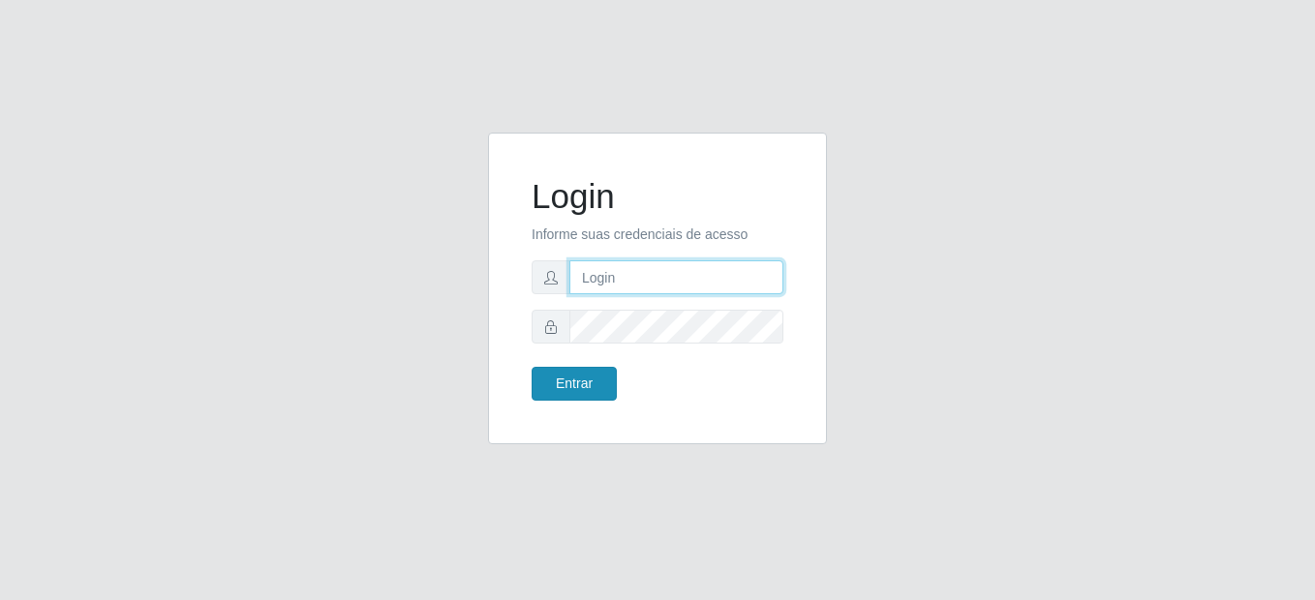
type input "mariabemais@B8"
click at [573, 378] on button "Entrar" at bounding box center [574, 384] width 85 height 34
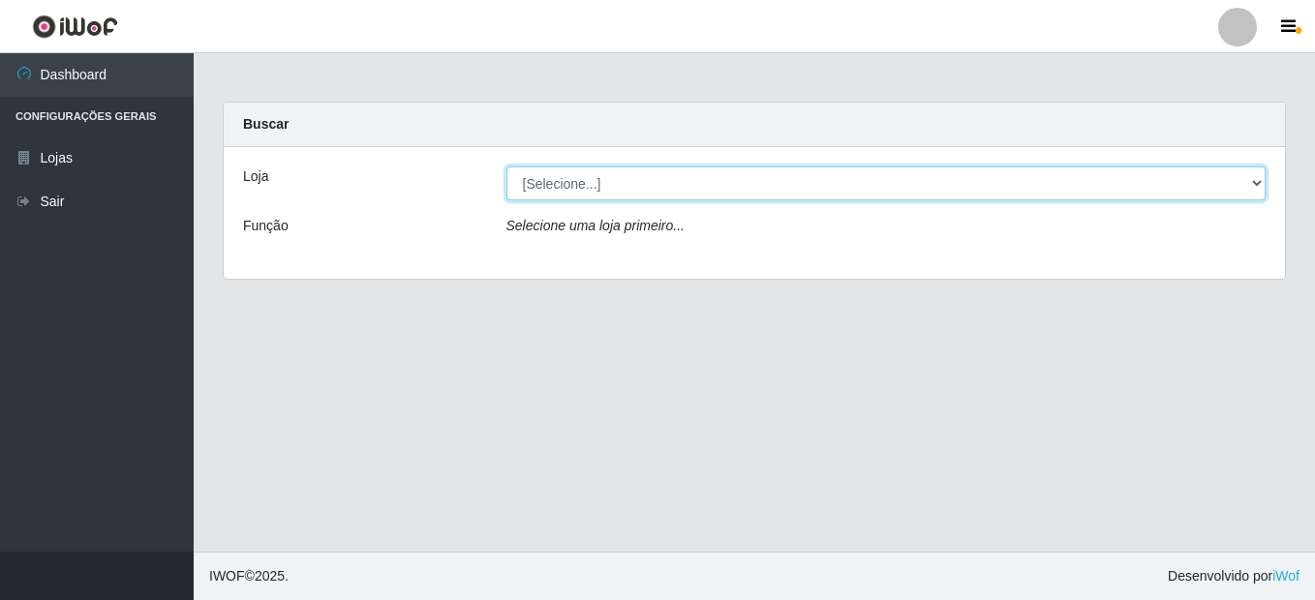
click at [815, 186] on select "[Selecione...] Bemais Supermercados - B8 [PERSON_NAME]" at bounding box center [886, 184] width 760 height 34
select select "413"
click at [506, 167] on select "[Selecione...] Bemais Supermercados - B8 [PERSON_NAME]" at bounding box center [886, 184] width 760 height 34
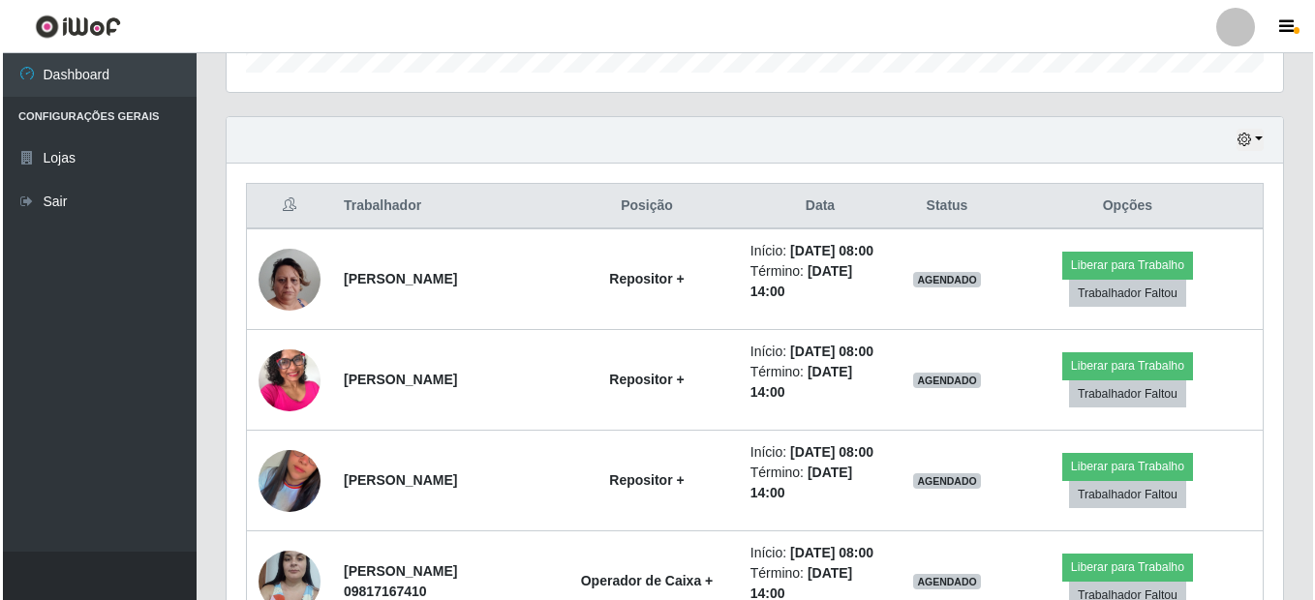
scroll to position [678, 0]
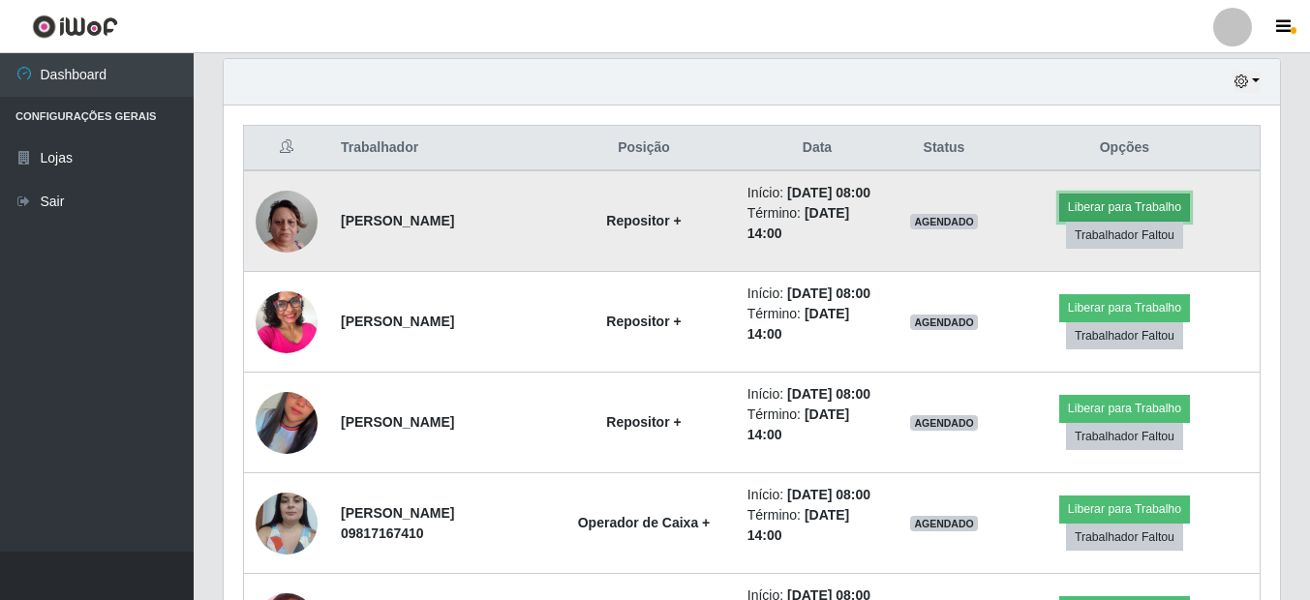
click at [1110, 206] on button "Liberar para Trabalho" at bounding box center [1124, 207] width 131 height 27
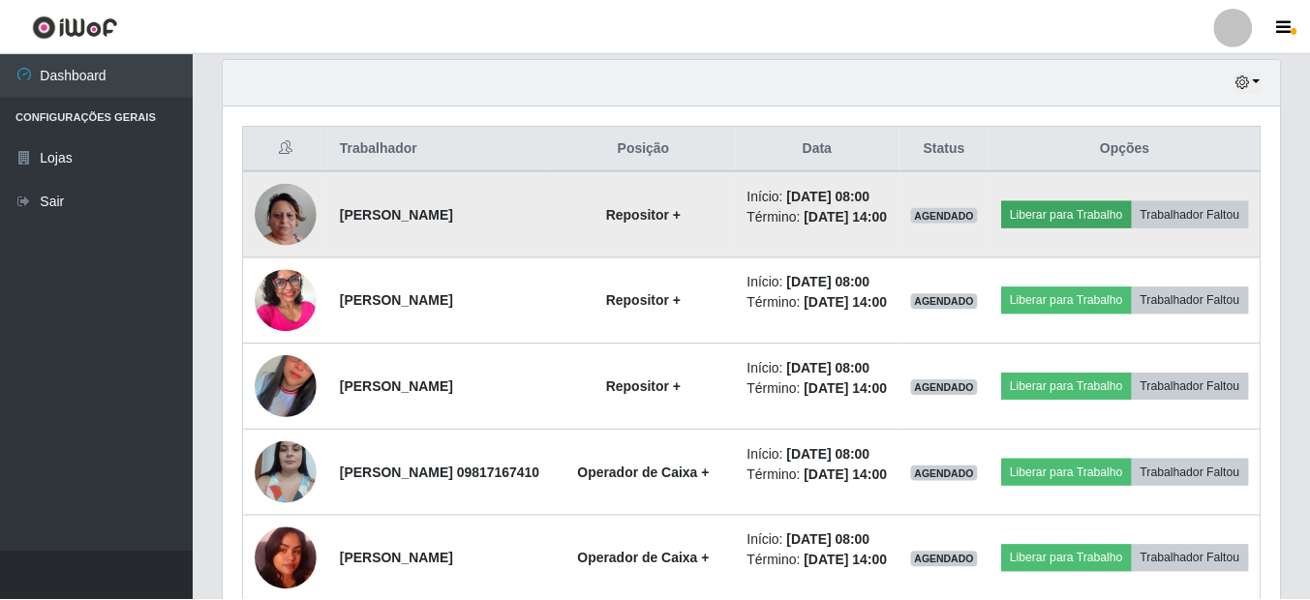
scroll to position [402, 1047]
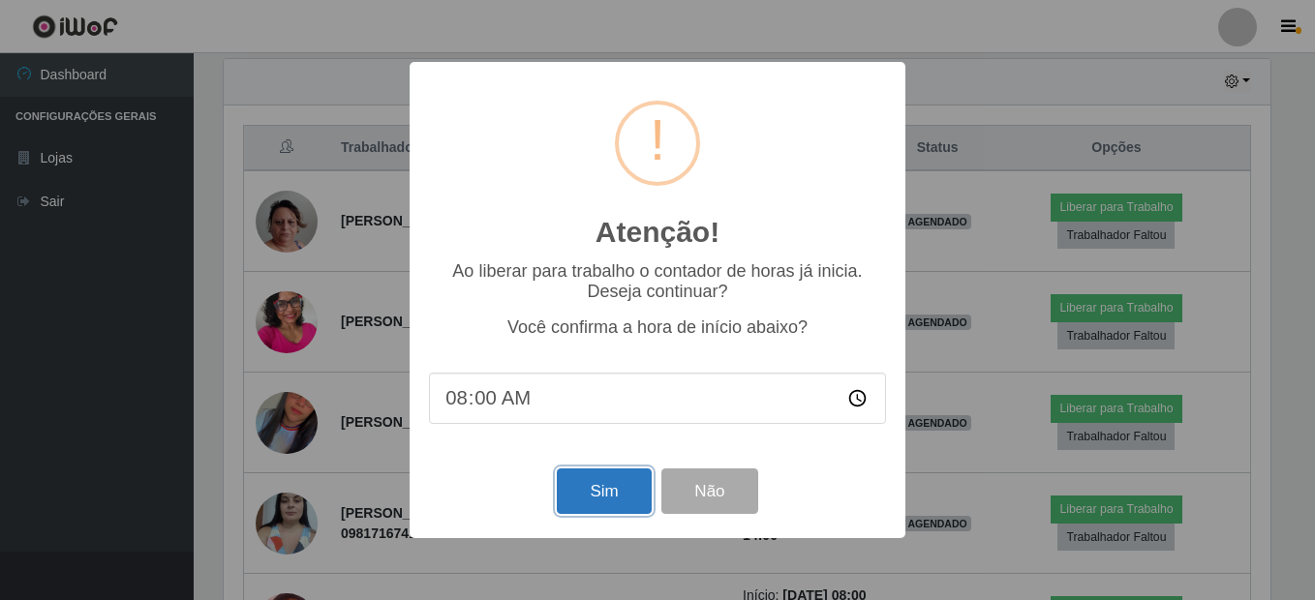
click at [614, 491] on button "Sim" at bounding box center [604, 492] width 94 height 46
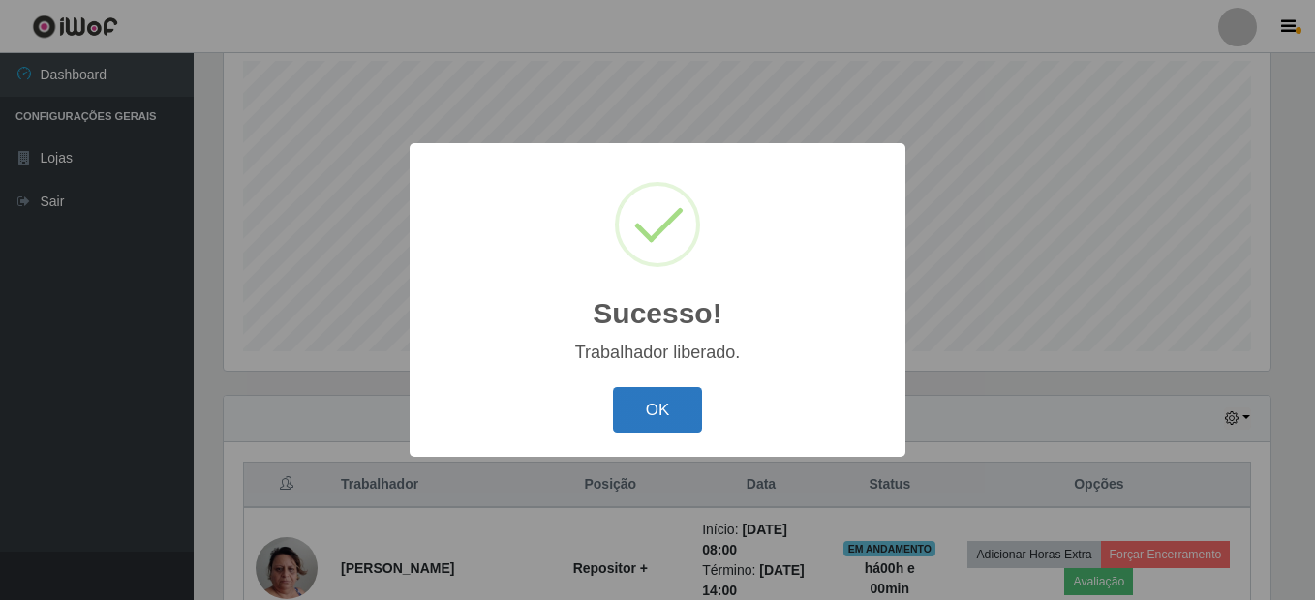
click at [661, 411] on button "OK" at bounding box center [658, 410] width 90 height 46
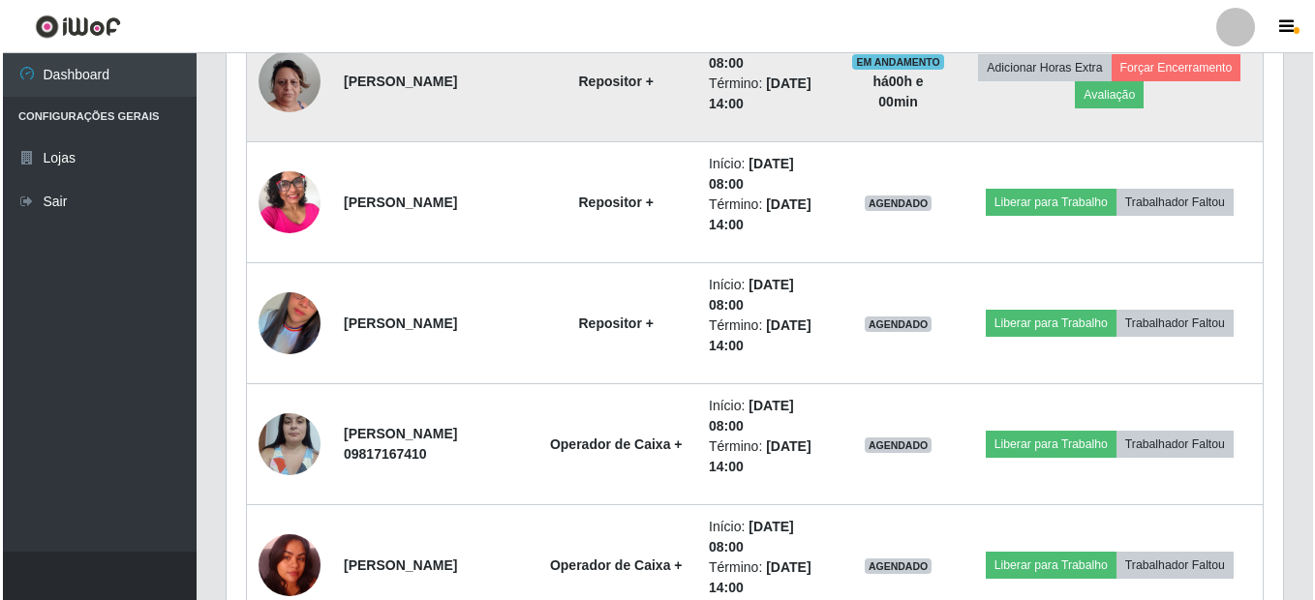
scroll to position [922, 0]
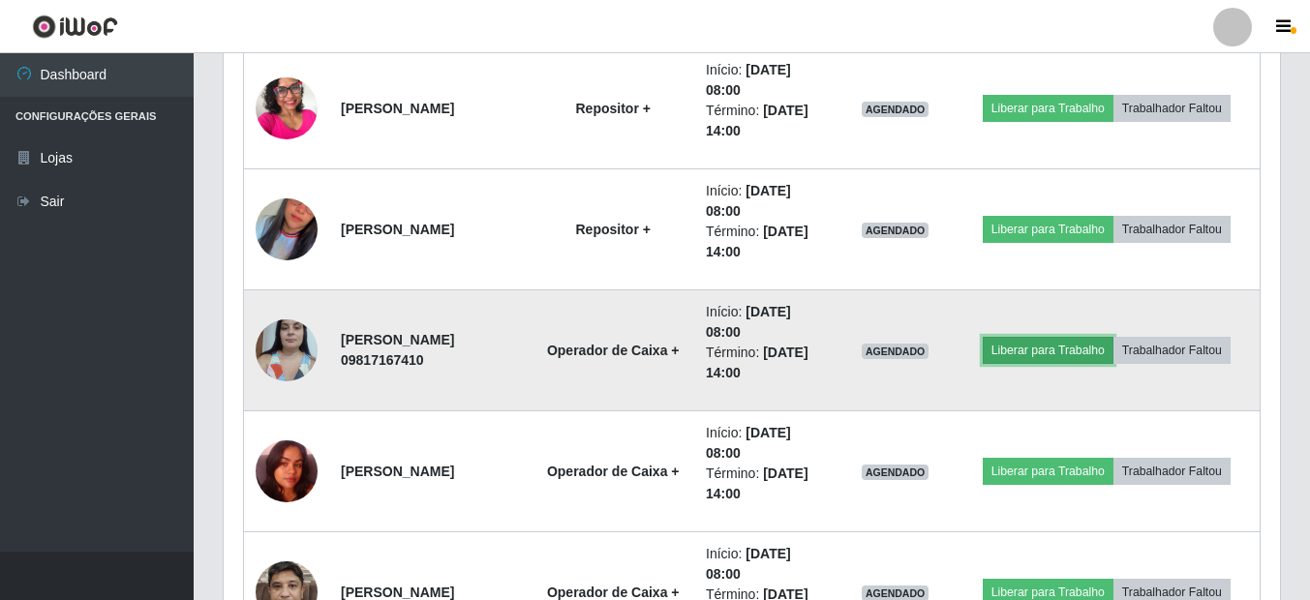
click at [1089, 352] on button "Liberar para Trabalho" at bounding box center [1048, 350] width 131 height 27
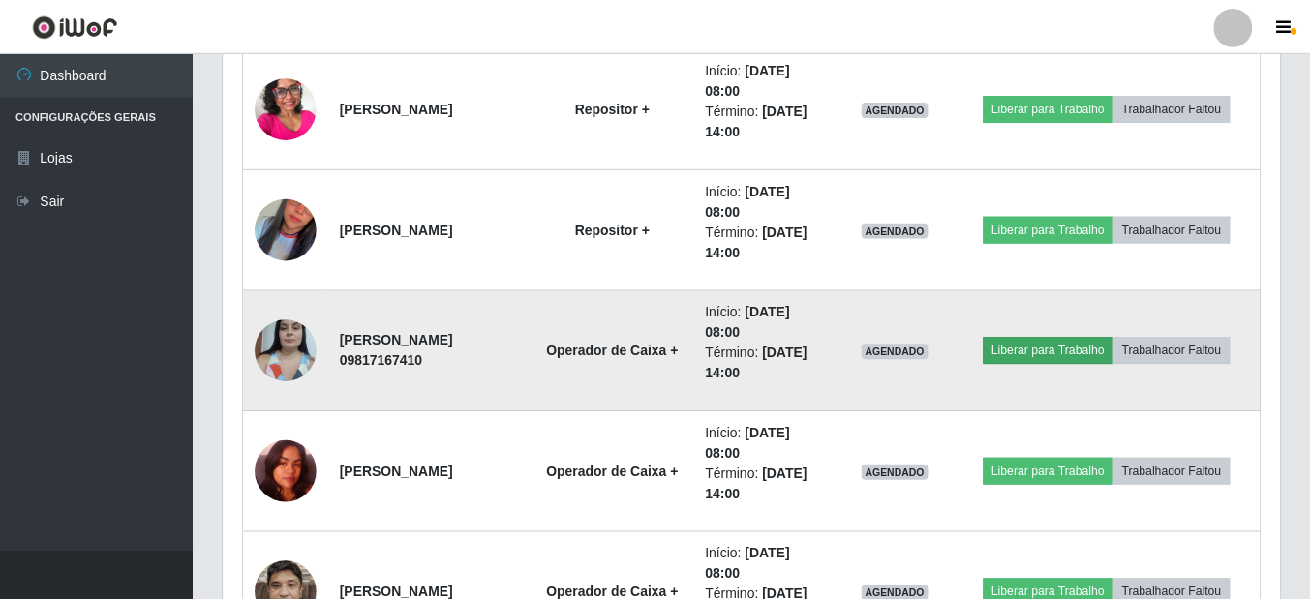
scroll to position [402, 1047]
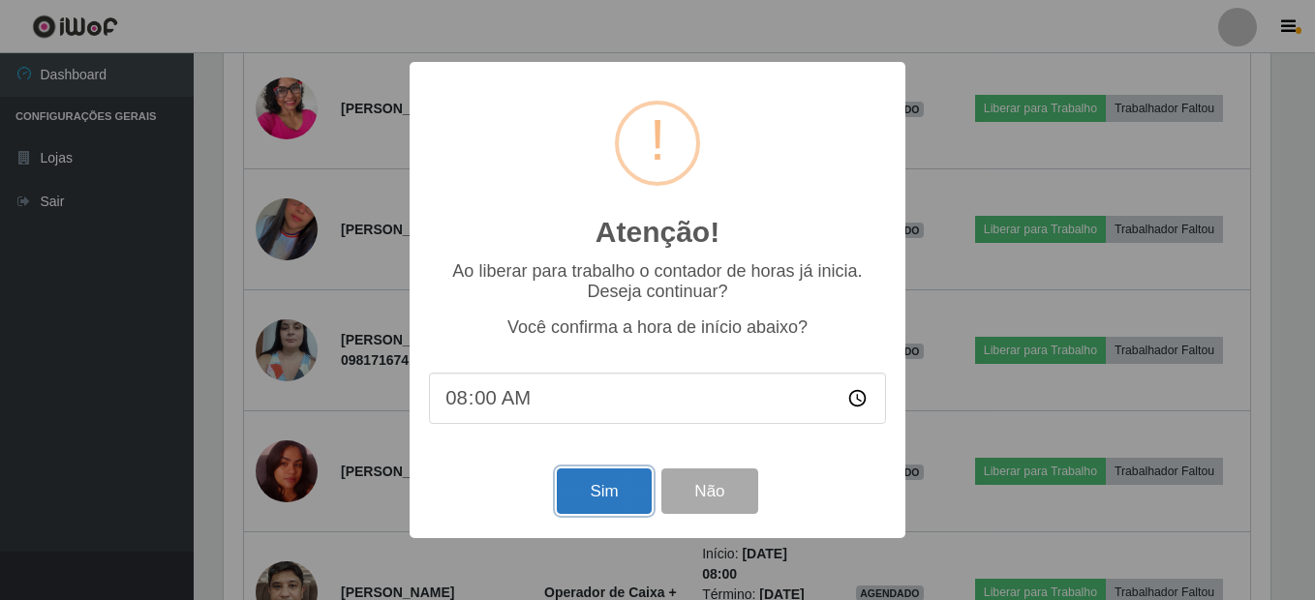
click at [622, 489] on button "Sim" at bounding box center [604, 492] width 94 height 46
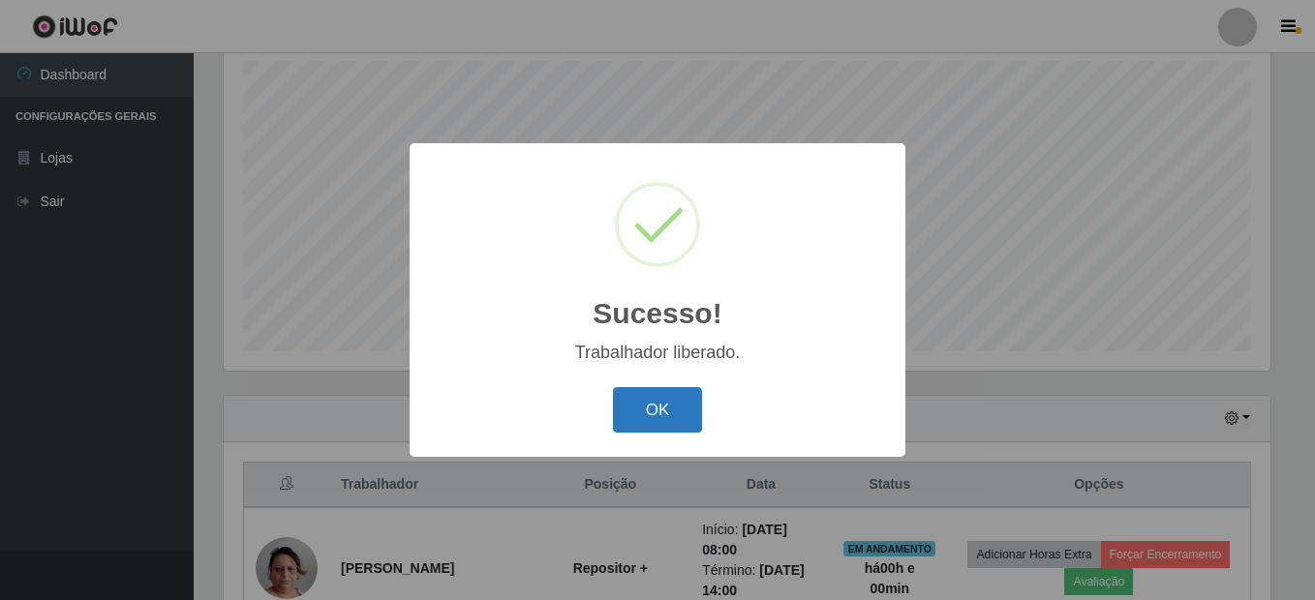
click at [670, 412] on button "OK" at bounding box center [658, 410] width 90 height 46
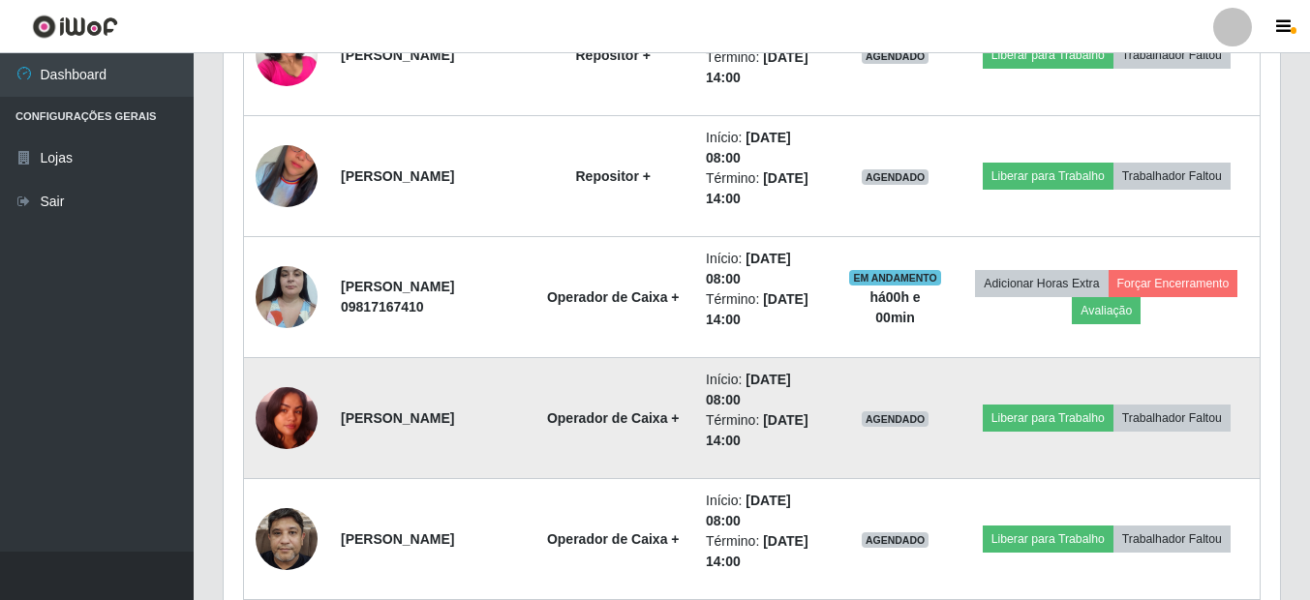
scroll to position [1116, 0]
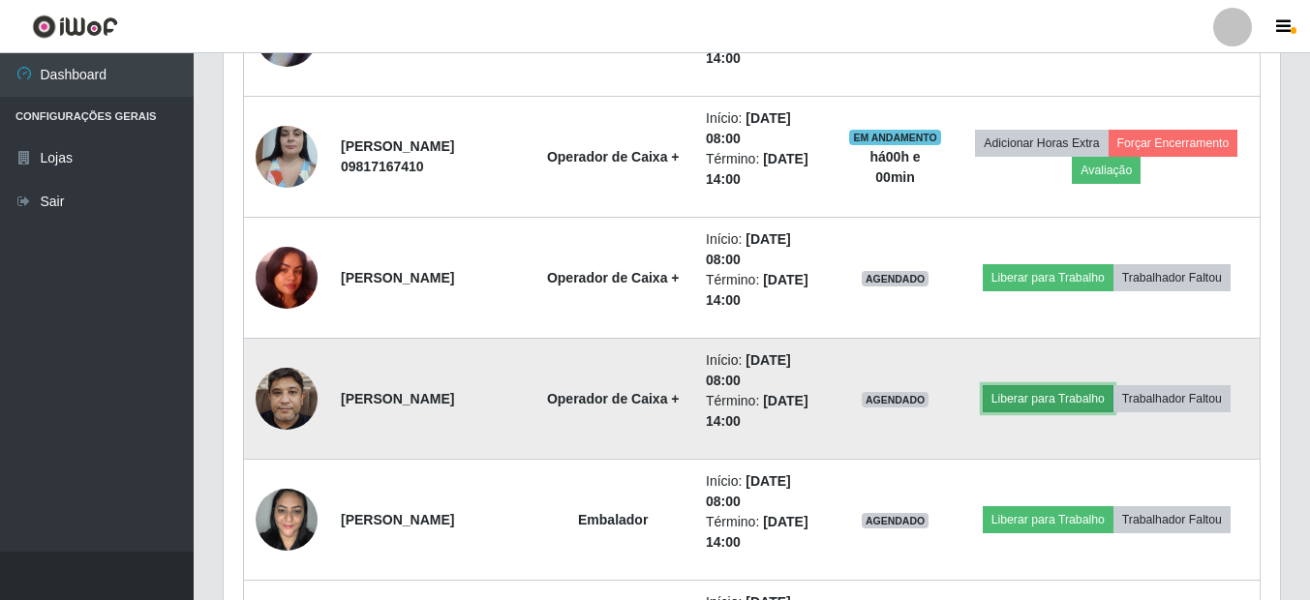
click at [1045, 398] on button "Liberar para Trabalho" at bounding box center [1048, 398] width 131 height 27
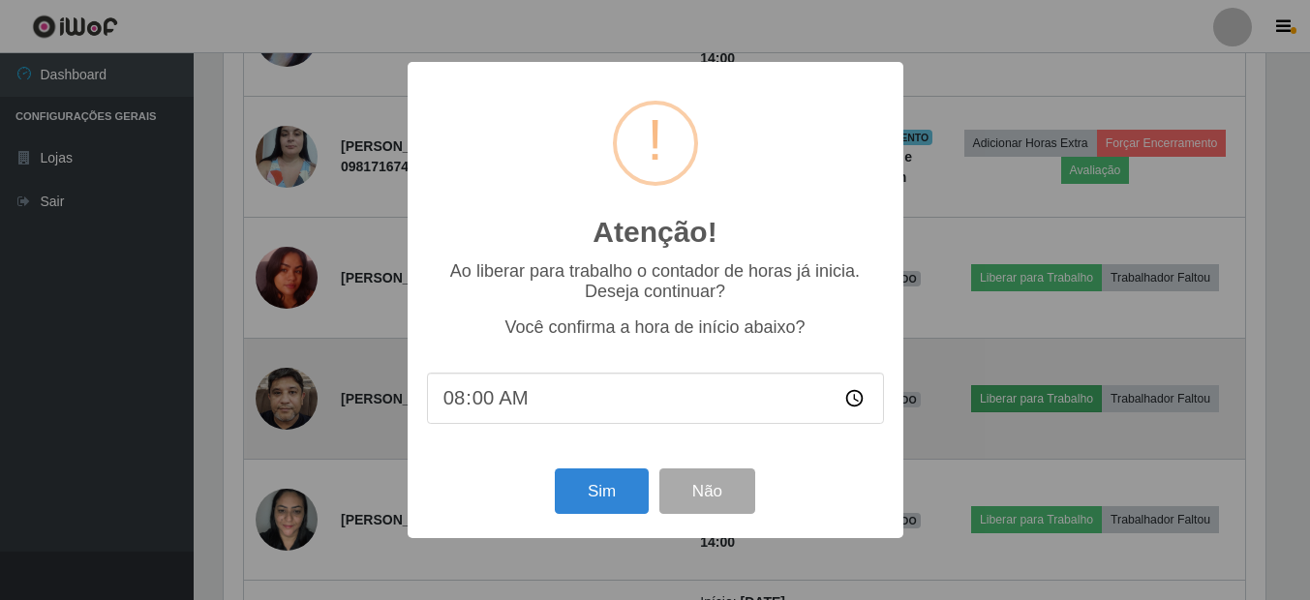
scroll to position [402, 1047]
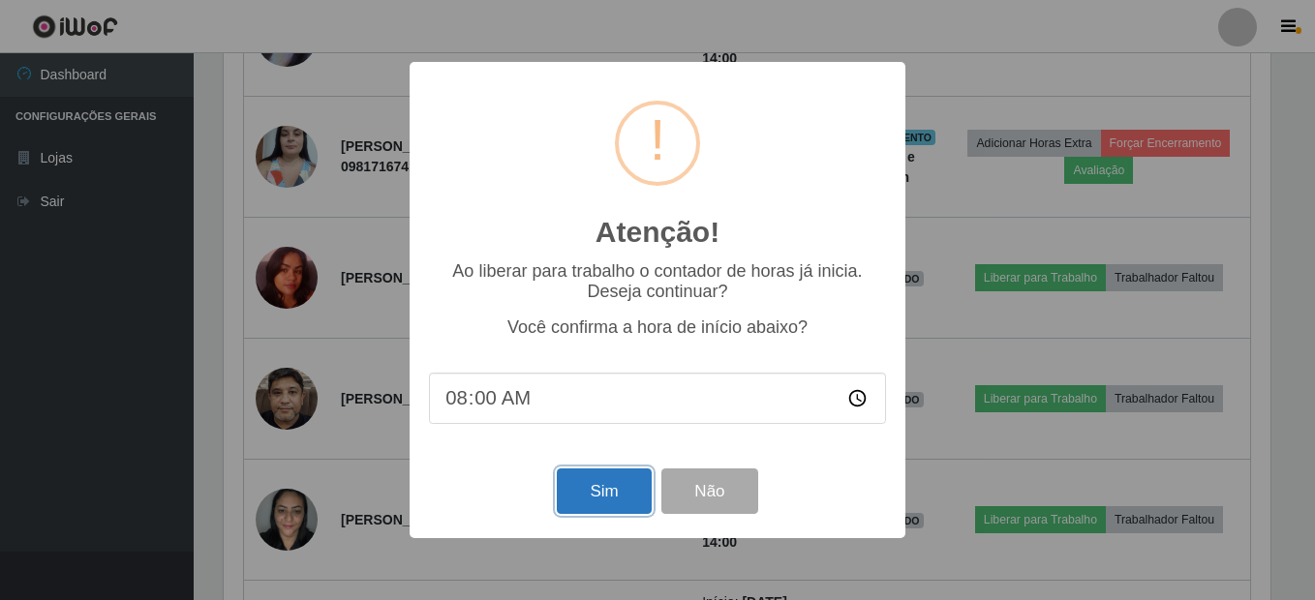
click at [585, 495] on button "Sim" at bounding box center [604, 492] width 94 height 46
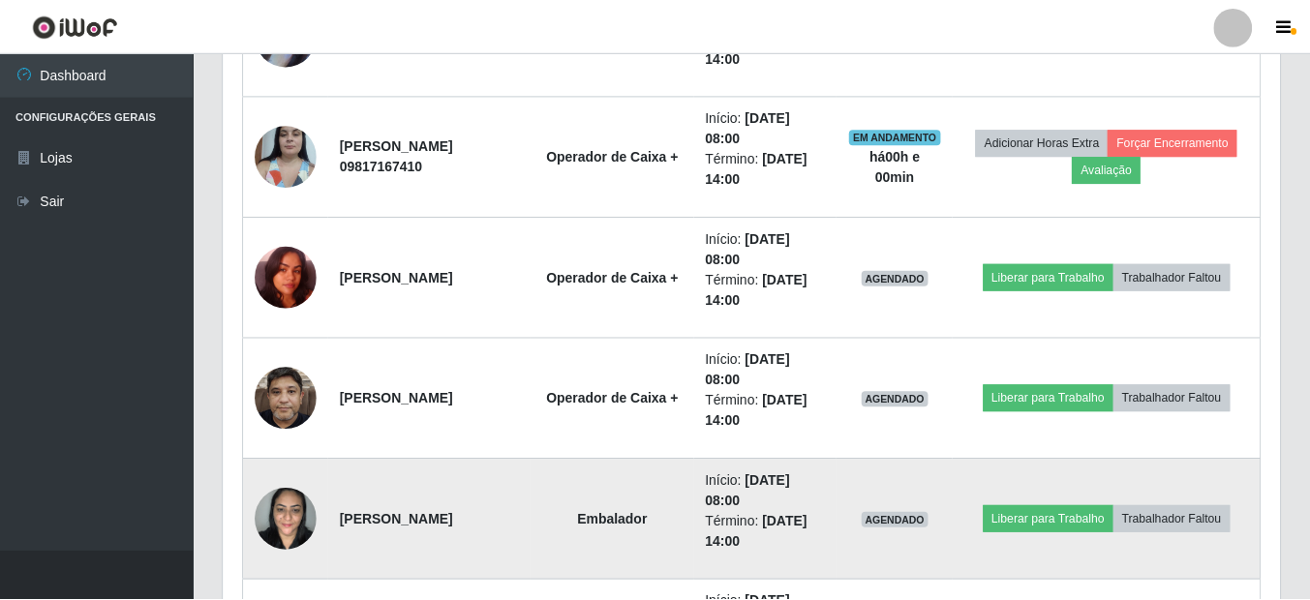
scroll to position [0, 0]
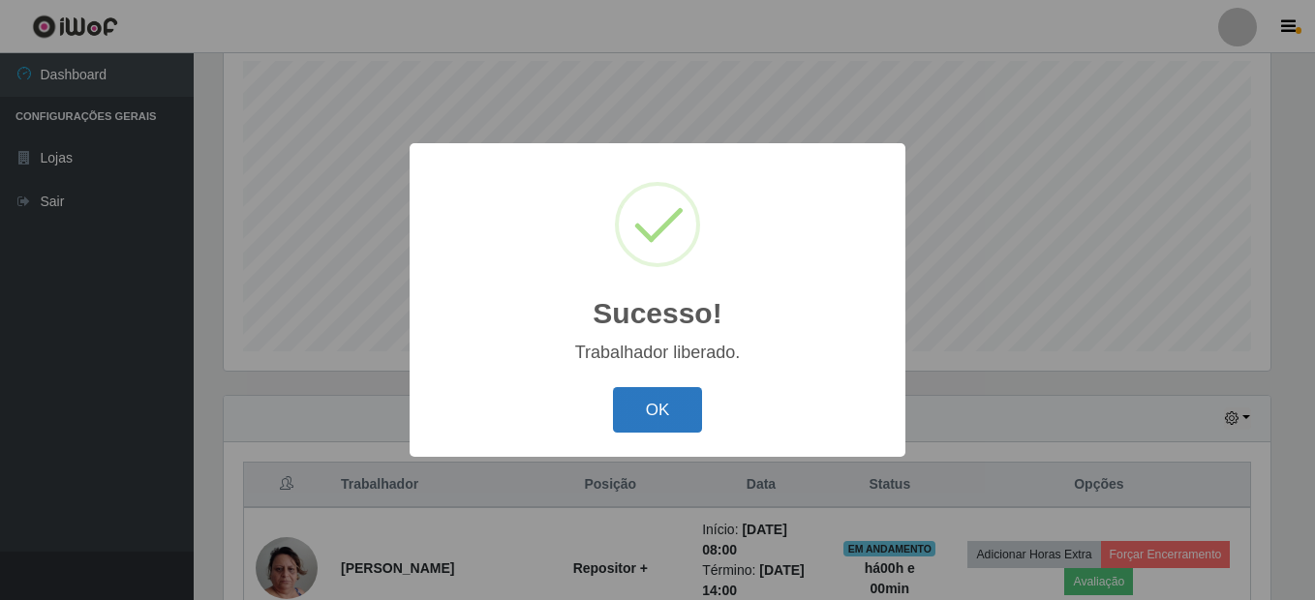
click at [665, 412] on button "OK" at bounding box center [658, 410] width 90 height 46
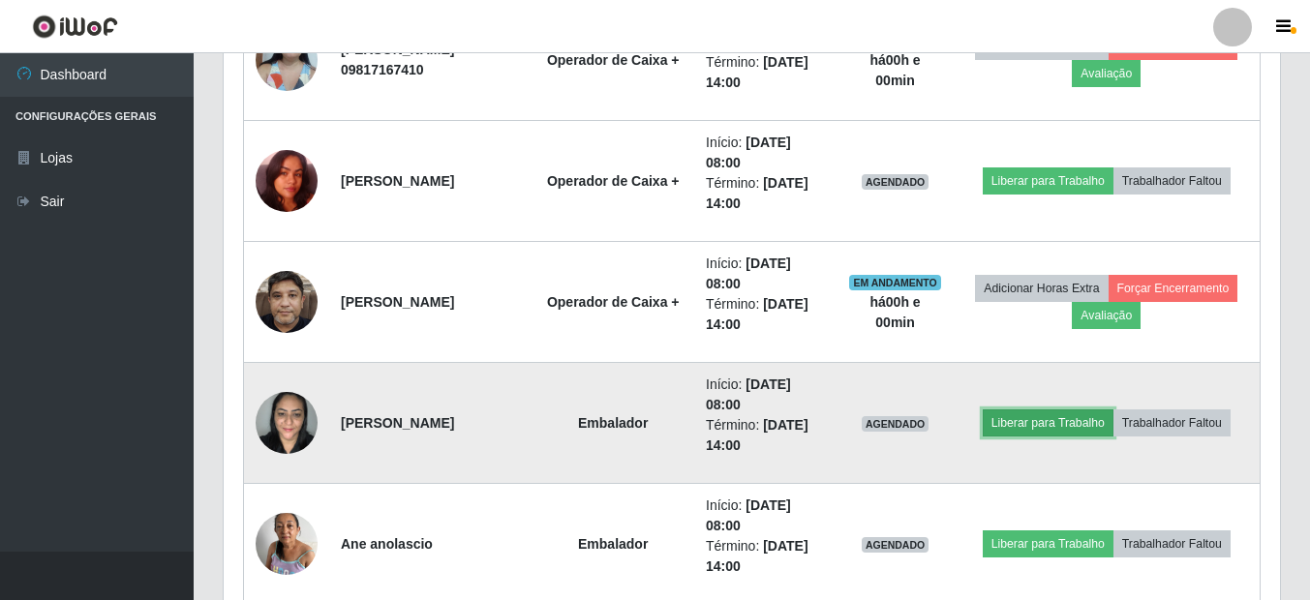
click at [1074, 416] on button "Liberar para Trabalho" at bounding box center [1048, 423] width 131 height 27
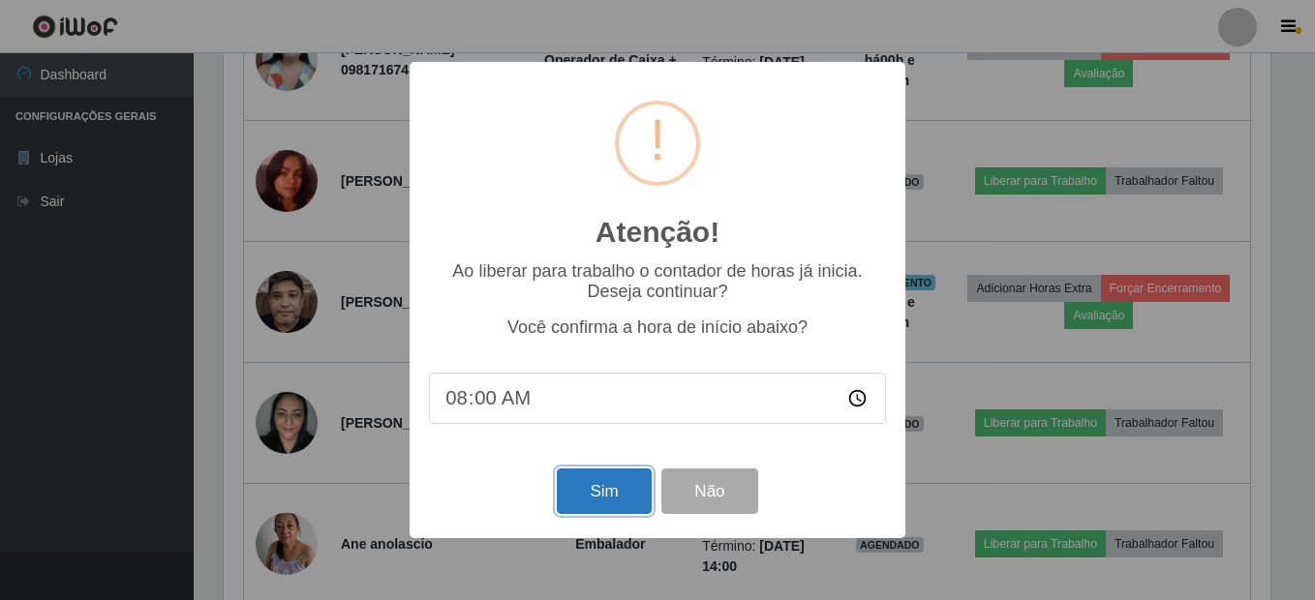
click at [604, 493] on button "Sim" at bounding box center [604, 492] width 94 height 46
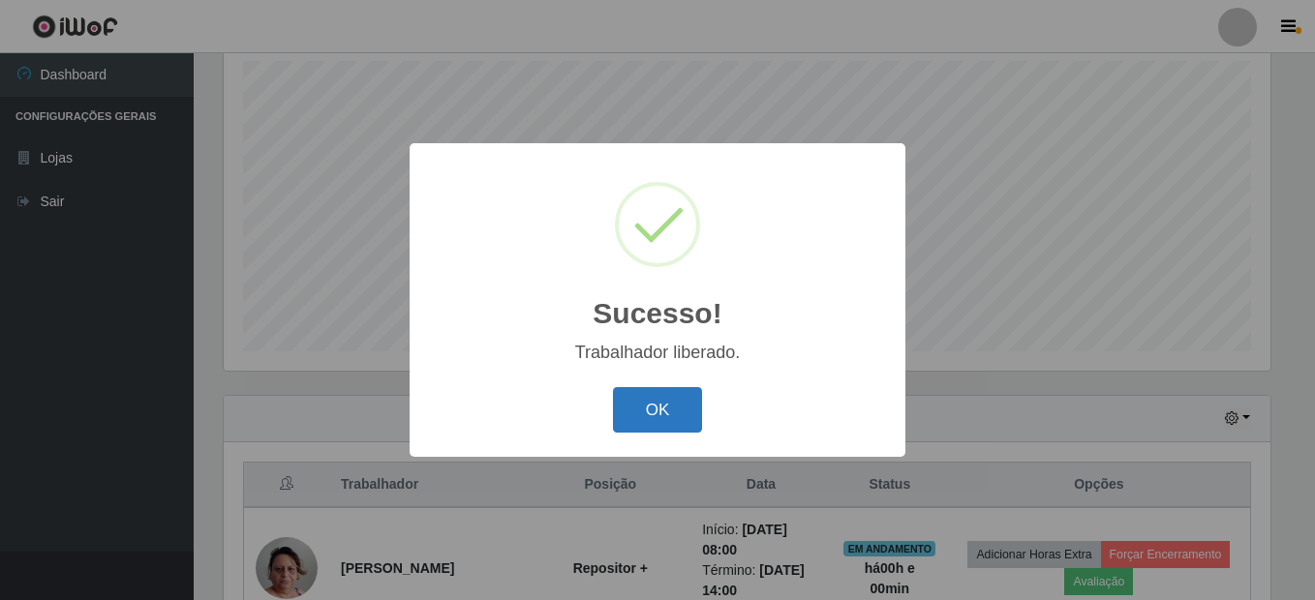
click at [658, 415] on button "OK" at bounding box center [658, 410] width 90 height 46
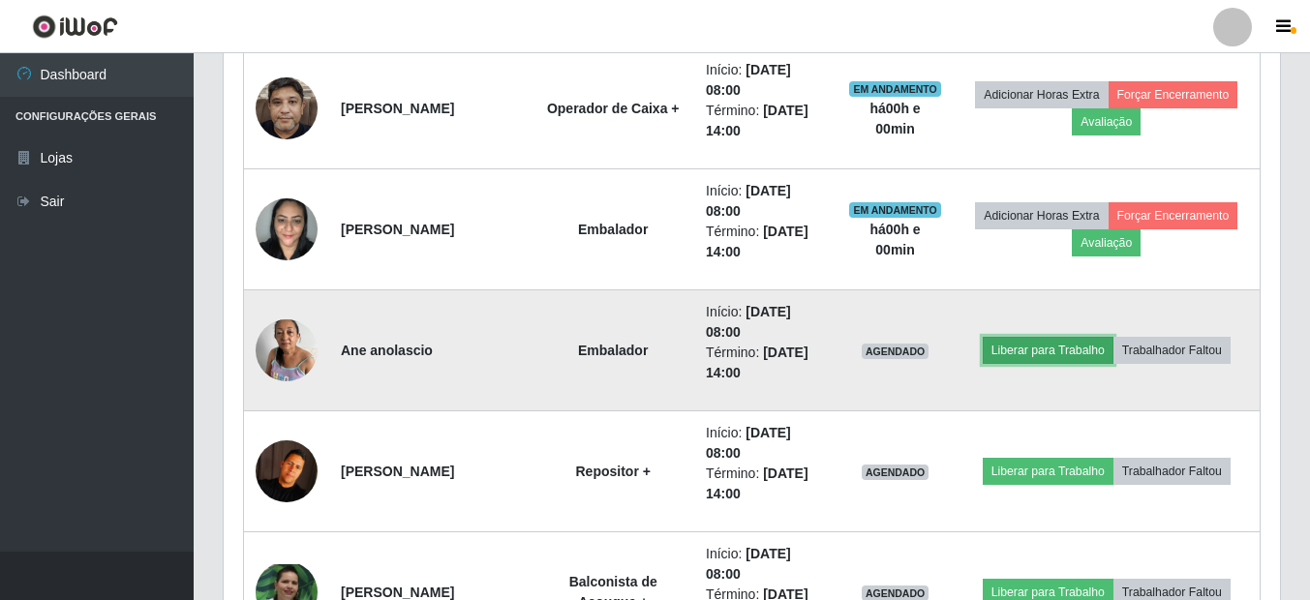
click at [1076, 349] on button "Liberar para Trabalho" at bounding box center [1048, 350] width 131 height 27
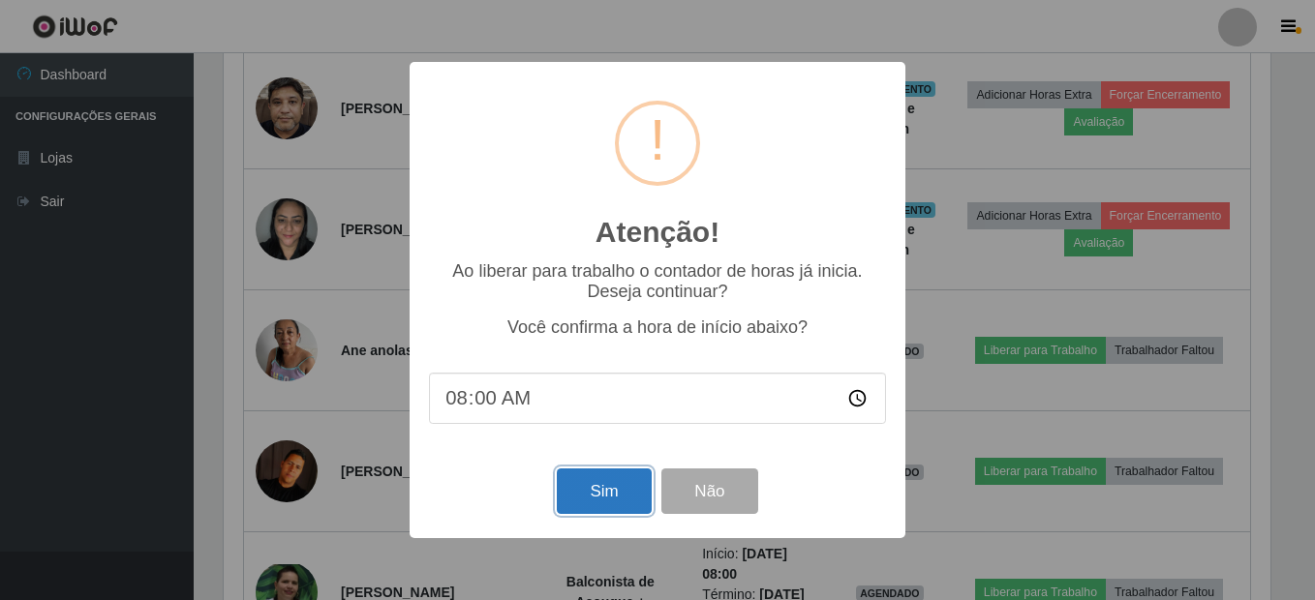
click at [594, 491] on button "Sim" at bounding box center [604, 492] width 94 height 46
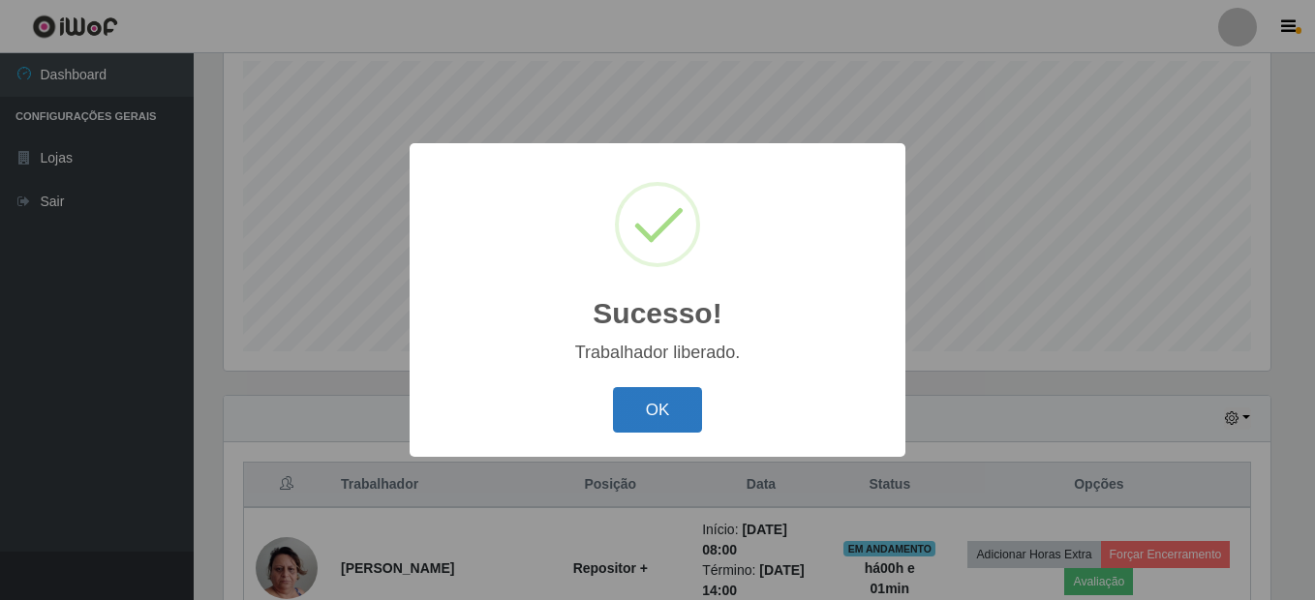
click at [663, 419] on button "OK" at bounding box center [658, 410] width 90 height 46
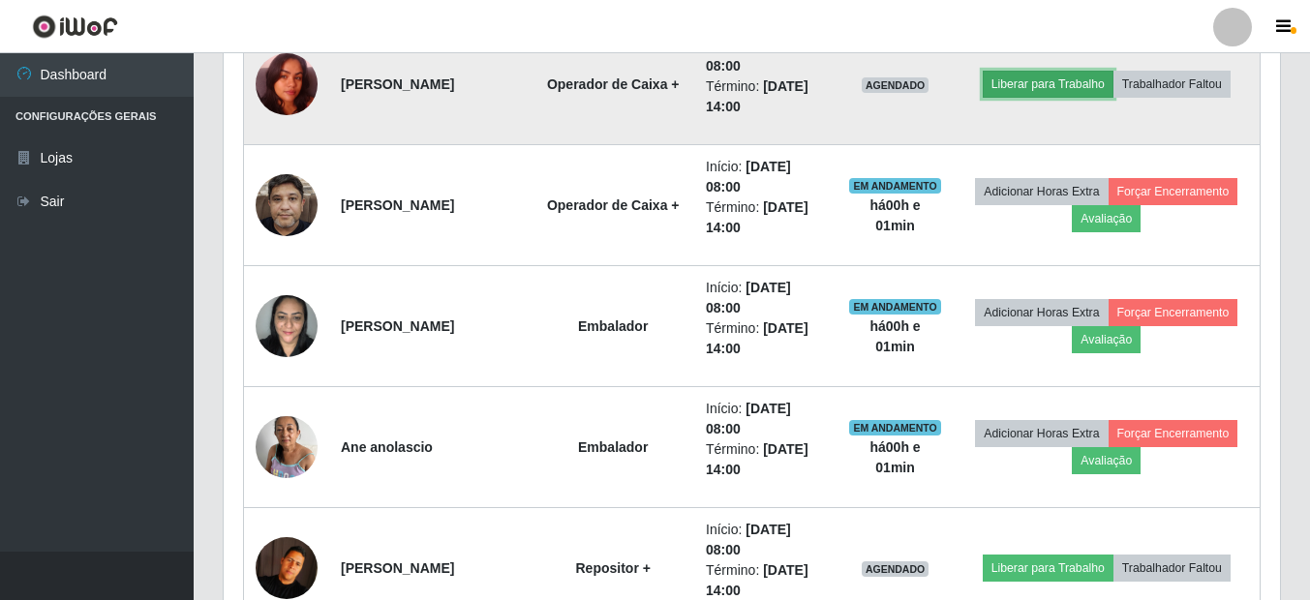
click at [1062, 86] on button "Liberar para Trabalho" at bounding box center [1048, 84] width 131 height 27
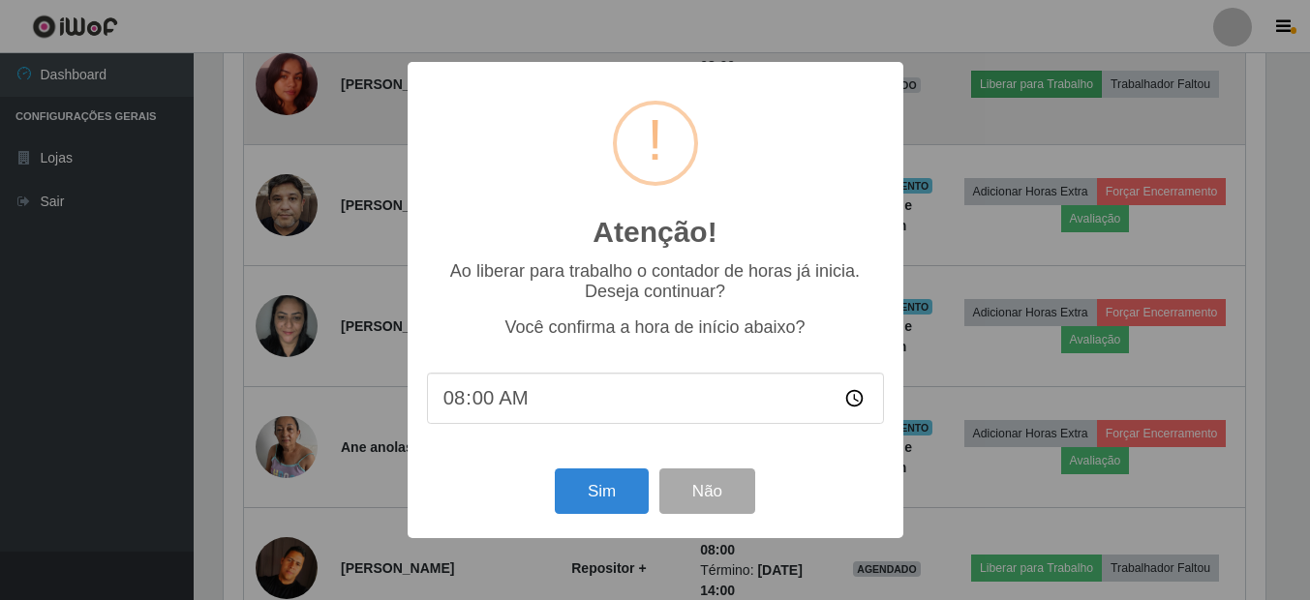
scroll to position [967923, 967278]
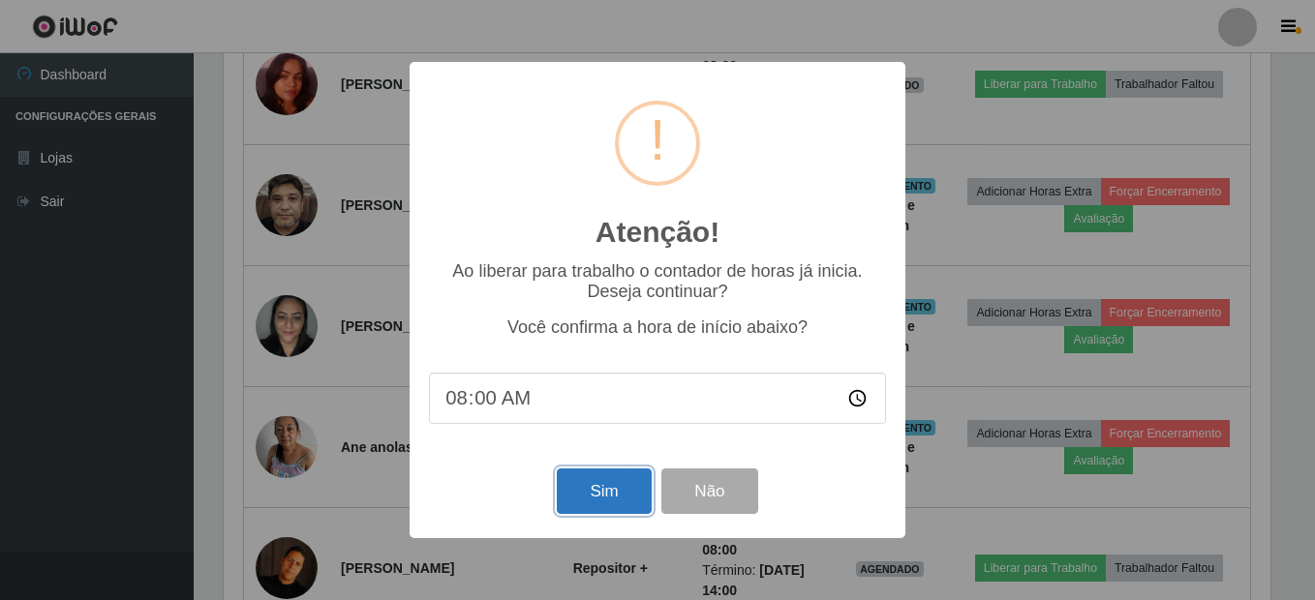
click at [582, 490] on button "Sim" at bounding box center [604, 492] width 94 height 46
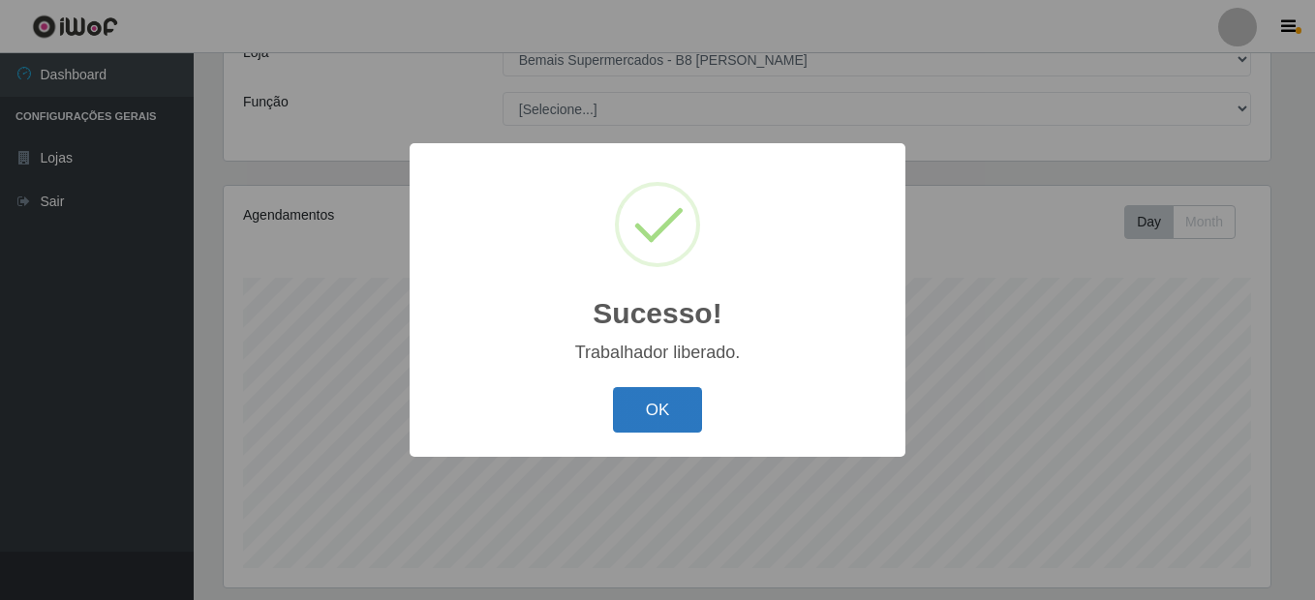
click at [661, 409] on button "OK" at bounding box center [658, 410] width 90 height 46
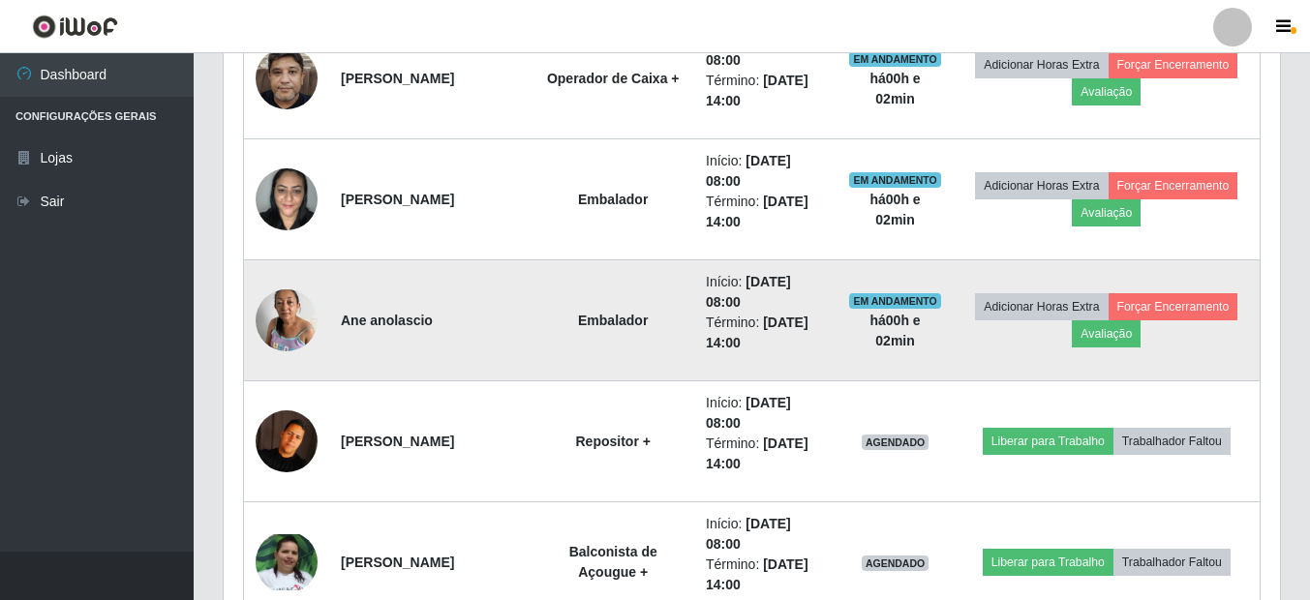
scroll to position [1480, 0]
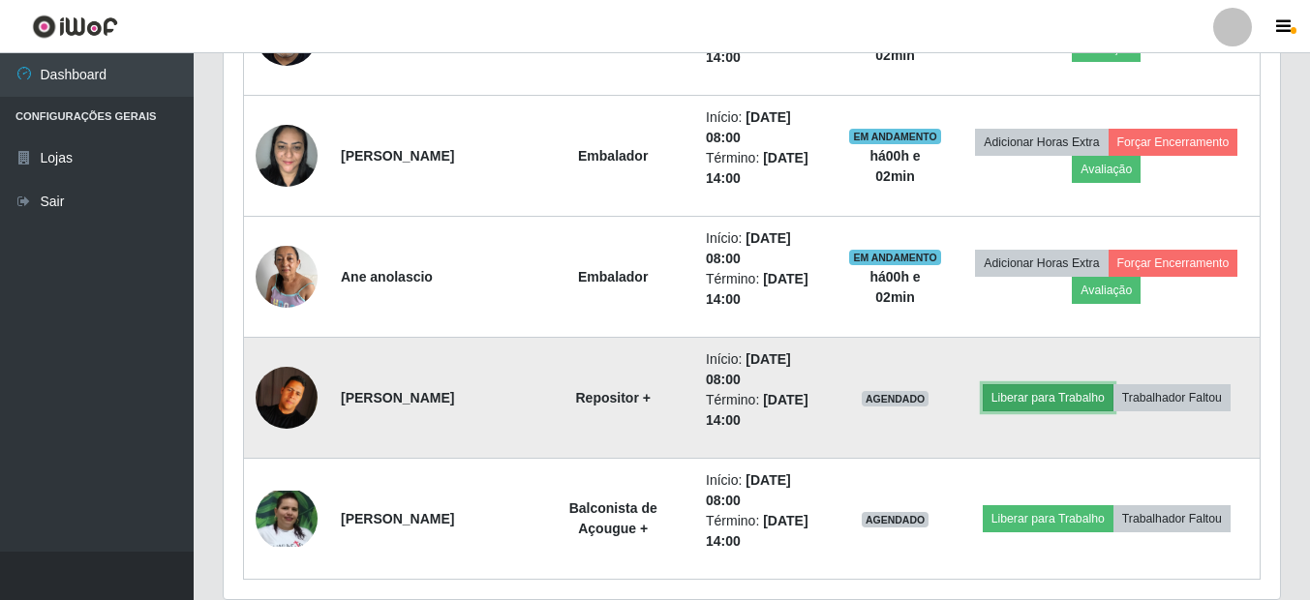
click at [1060, 397] on button "Liberar para Trabalho" at bounding box center [1048, 397] width 131 height 27
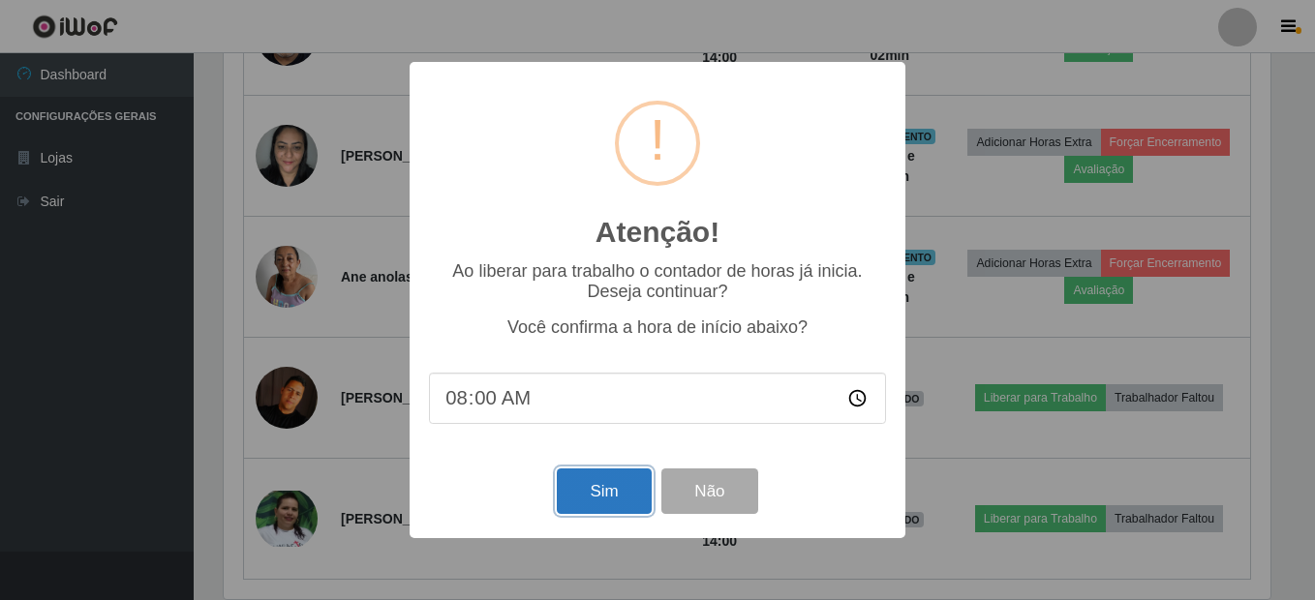
click at [604, 494] on button "Sim" at bounding box center [604, 492] width 94 height 46
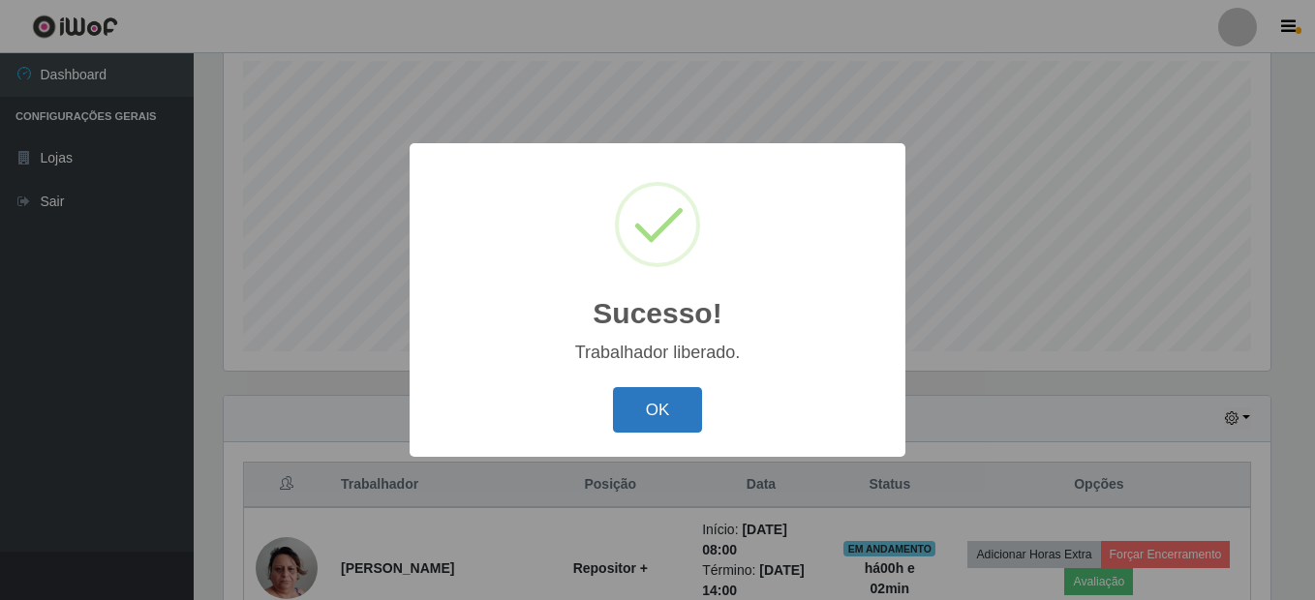
click at [664, 411] on button "OK" at bounding box center [658, 410] width 90 height 46
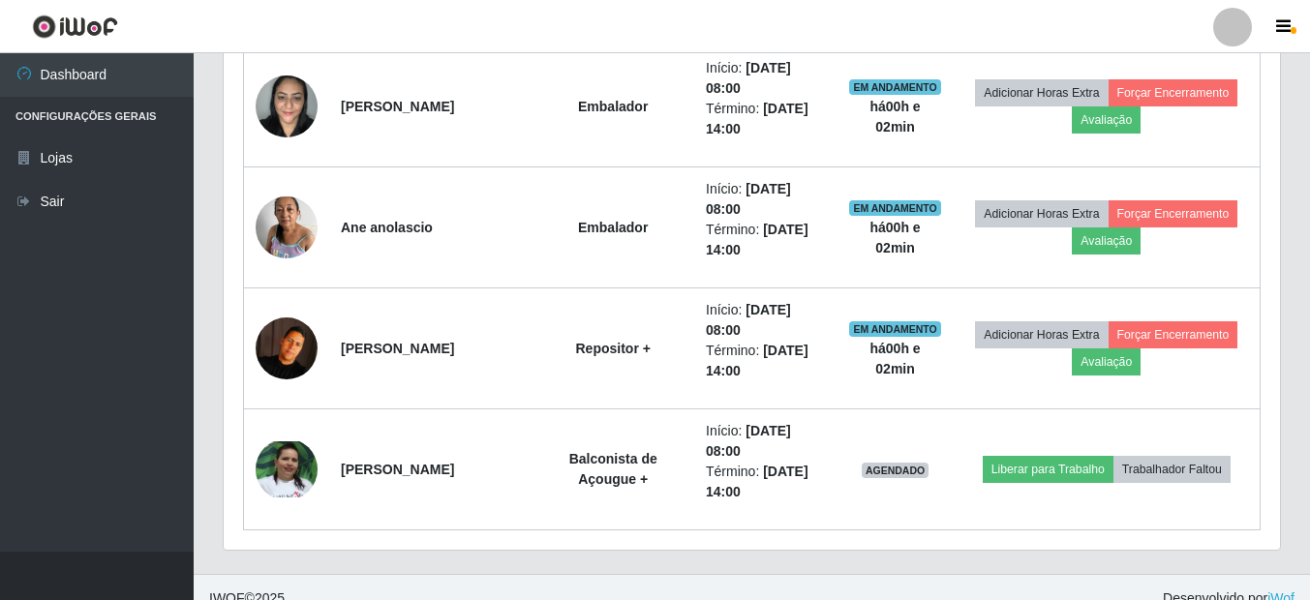
scroll to position [1551, 0]
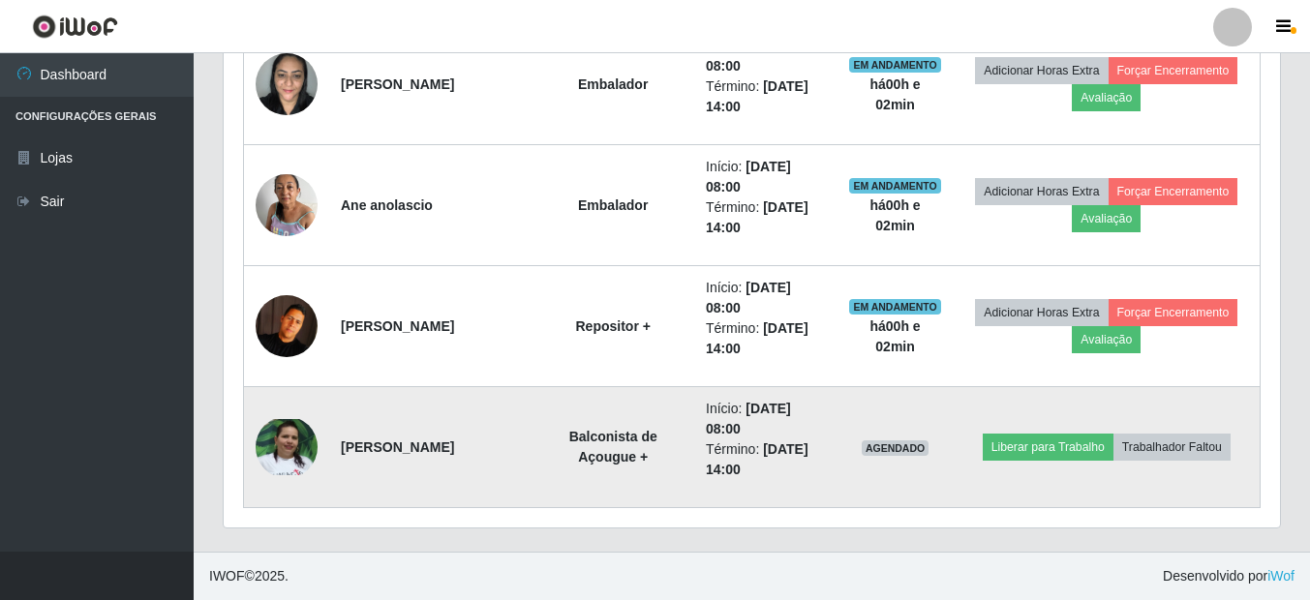
click at [283, 454] on img at bounding box center [287, 447] width 62 height 57
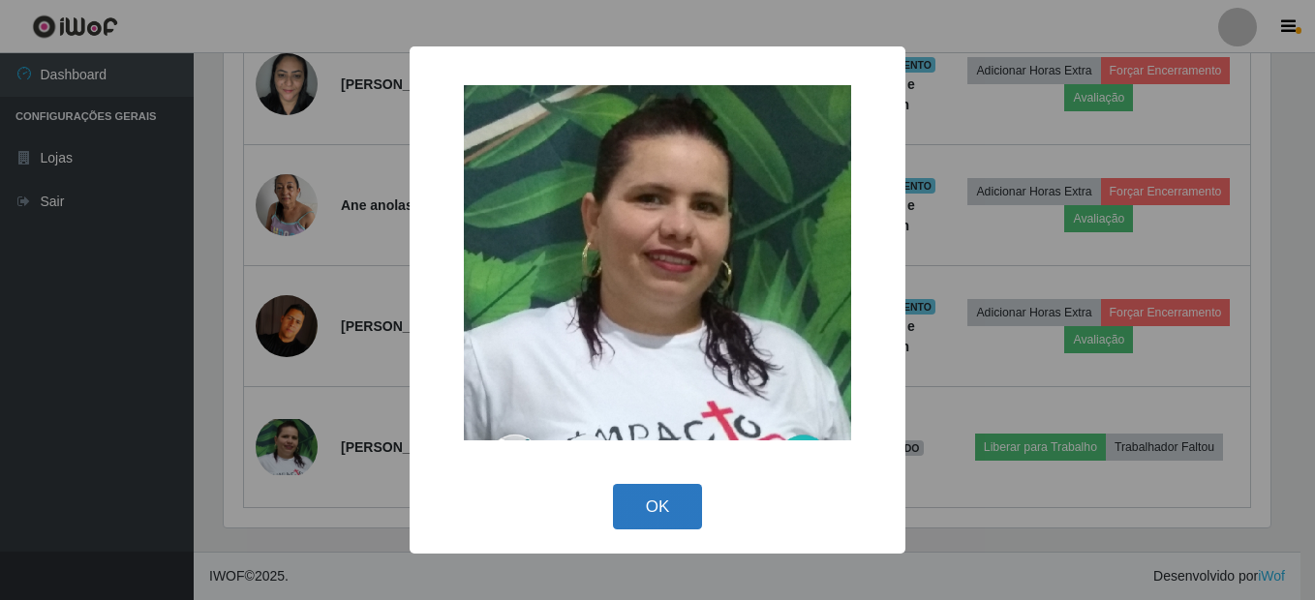
click at [645, 512] on button "OK" at bounding box center [658, 507] width 90 height 46
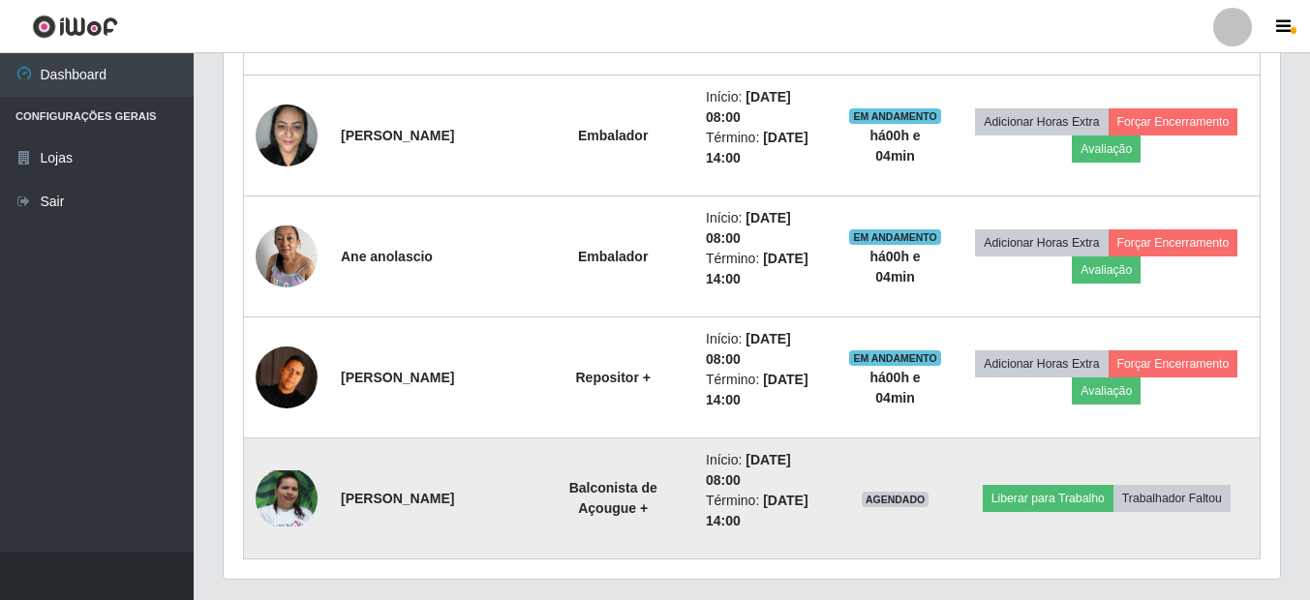
scroll to position [1551, 0]
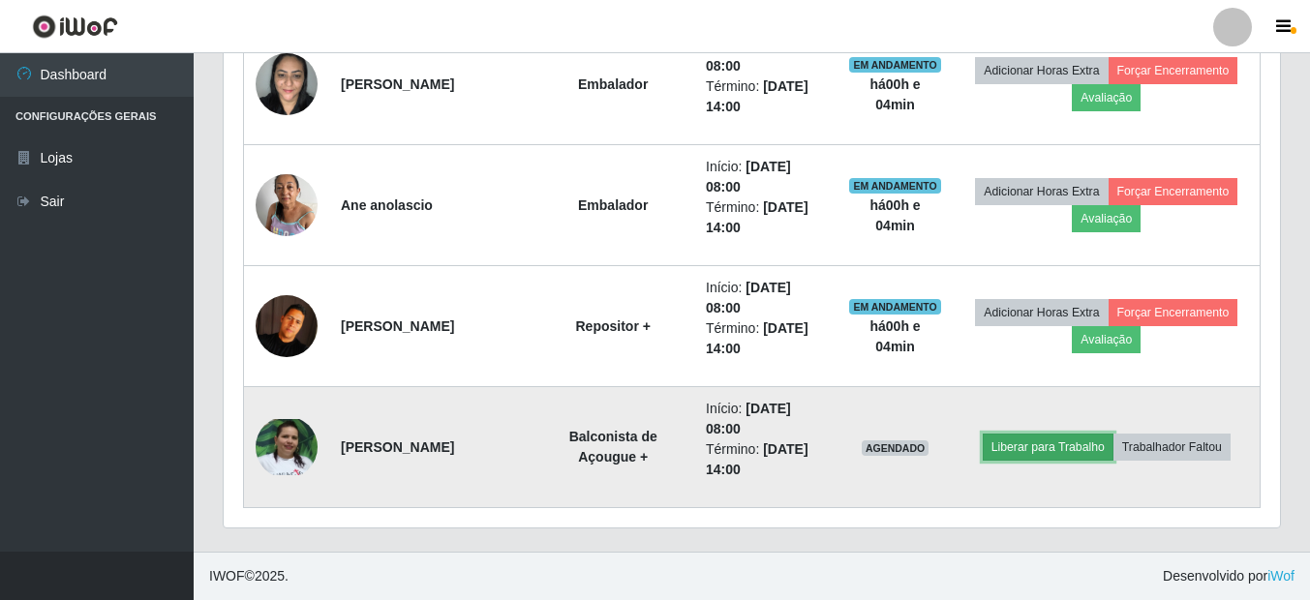
click at [1081, 444] on button "Liberar para Trabalho" at bounding box center [1048, 447] width 131 height 27
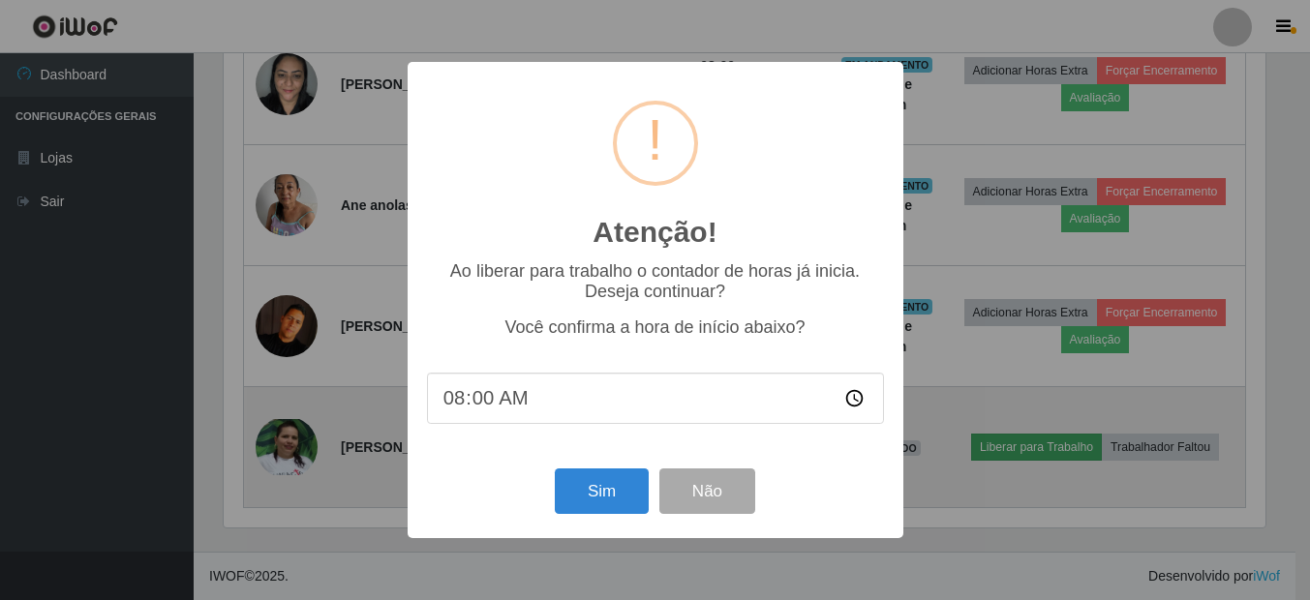
scroll to position [402, 1047]
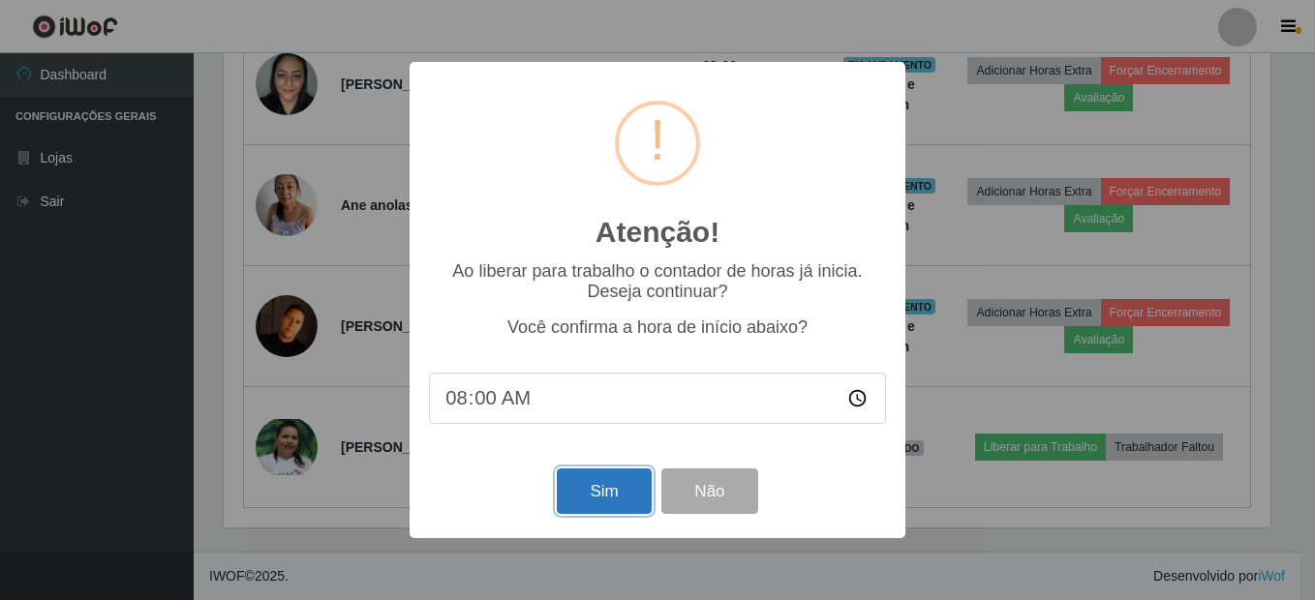
click at [607, 496] on button "Sim" at bounding box center [604, 492] width 94 height 46
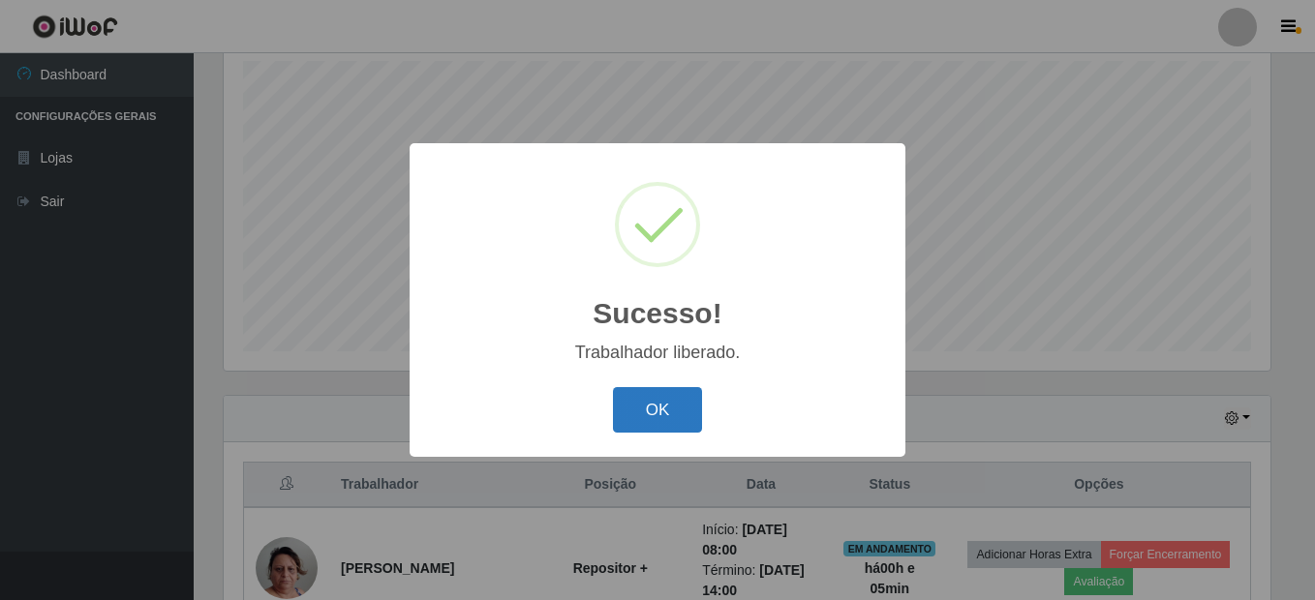
click at [652, 412] on button "OK" at bounding box center [658, 410] width 90 height 46
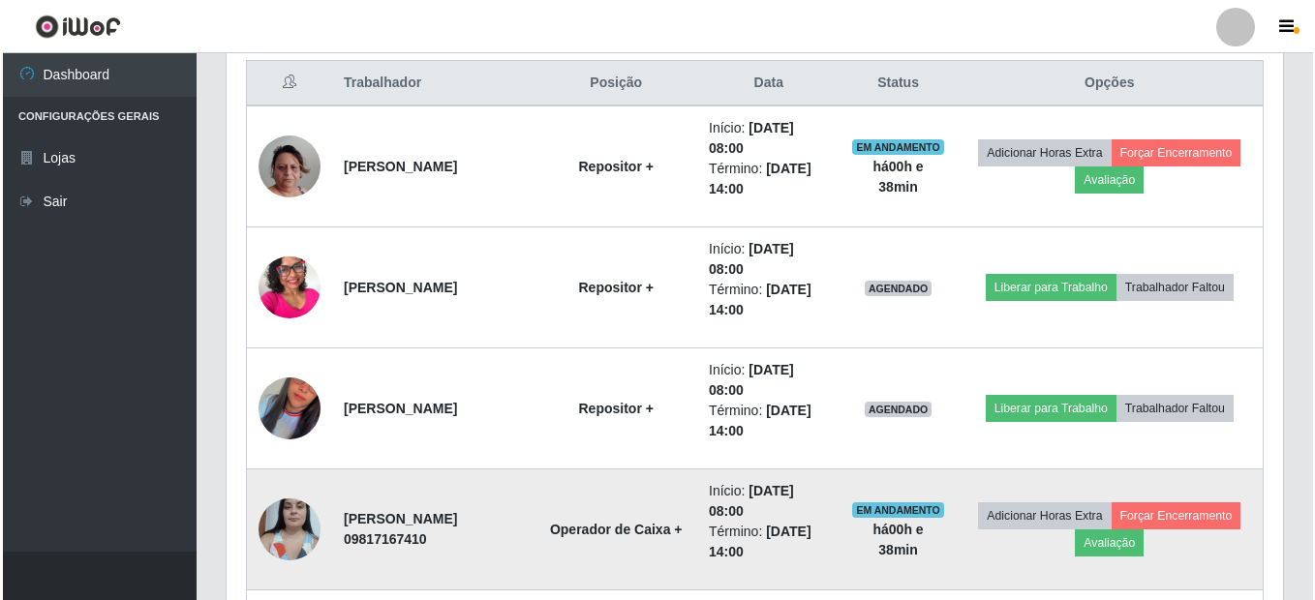
scroll to position [777, 0]
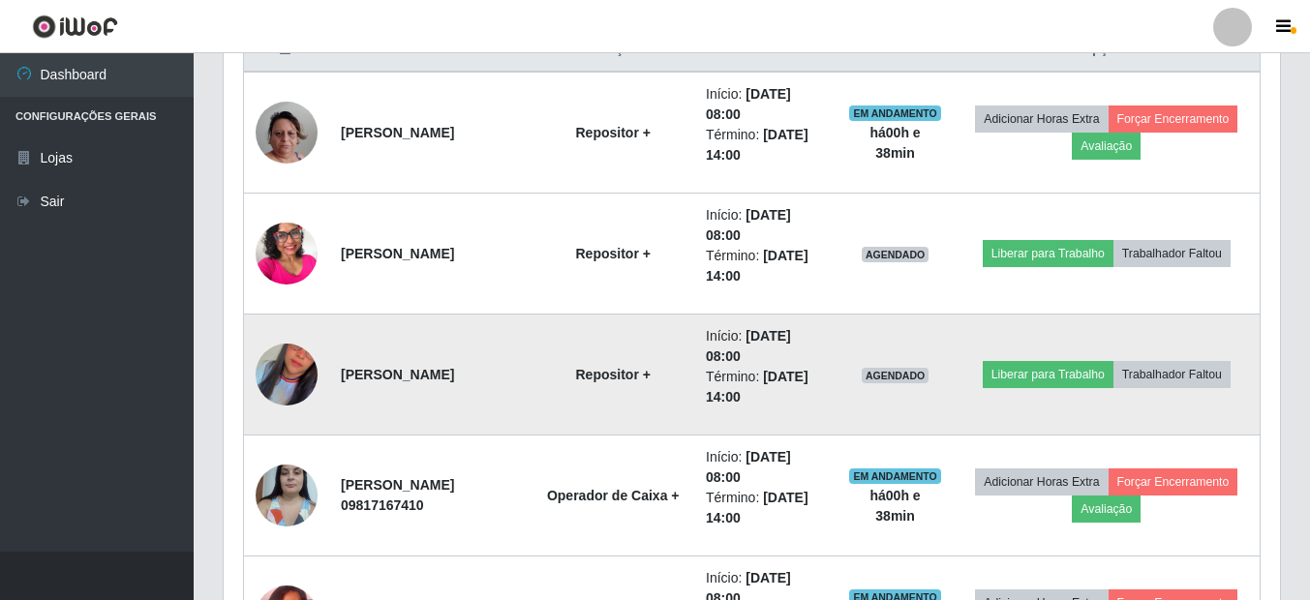
click at [323, 376] on td at bounding box center [287, 375] width 86 height 121
click at [306, 374] on img at bounding box center [287, 375] width 62 height 110
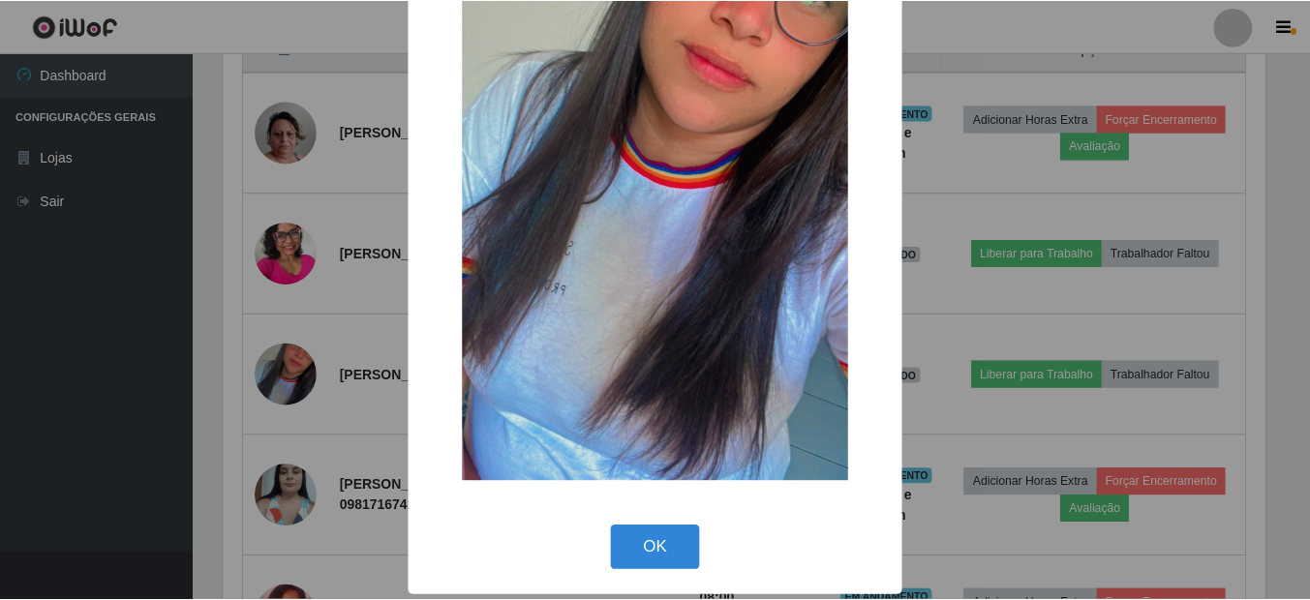
scroll to position [258, 0]
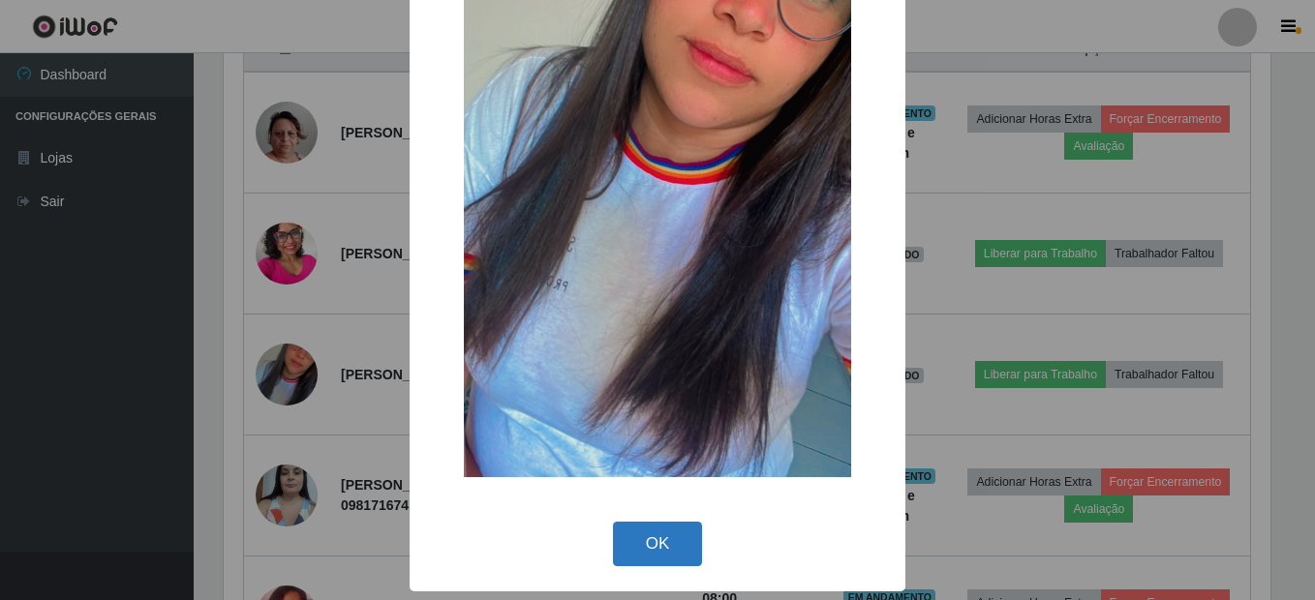
click at [632, 556] on button "OK" at bounding box center [658, 545] width 90 height 46
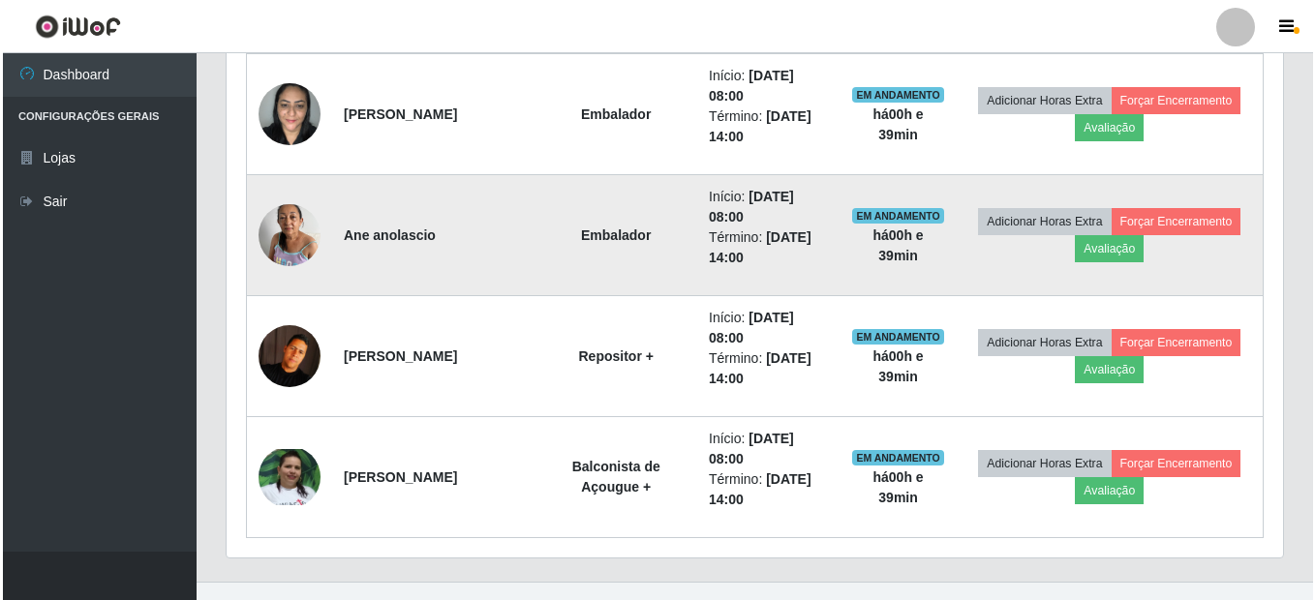
scroll to position [1551, 0]
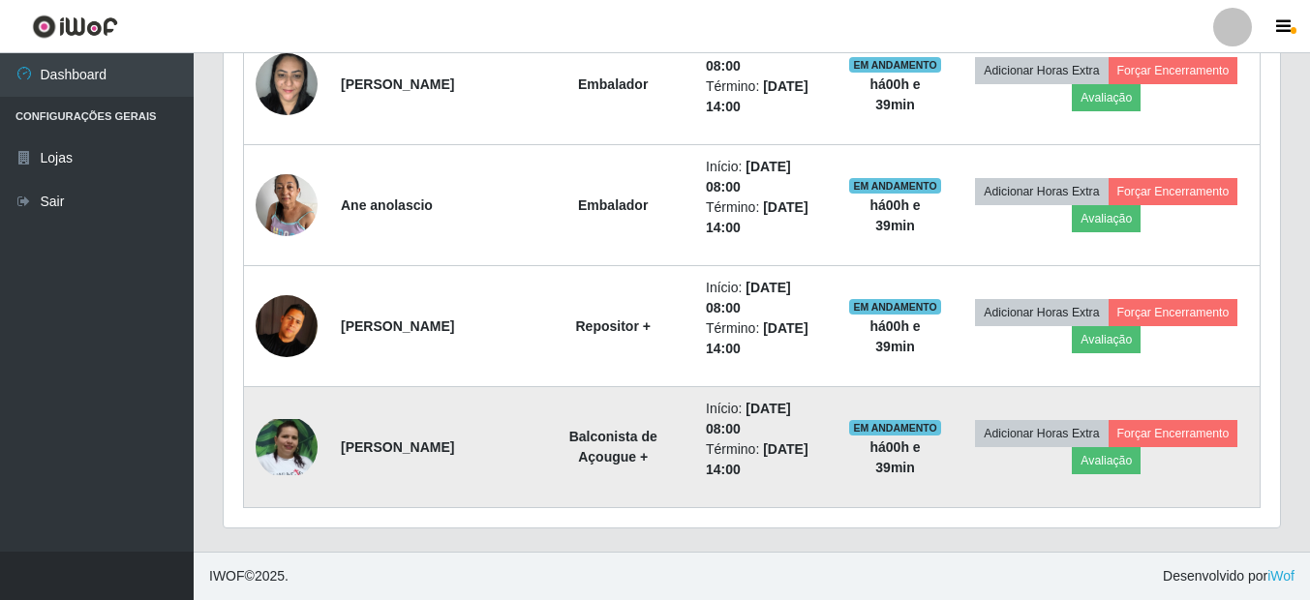
click at [274, 443] on img at bounding box center [287, 447] width 62 height 57
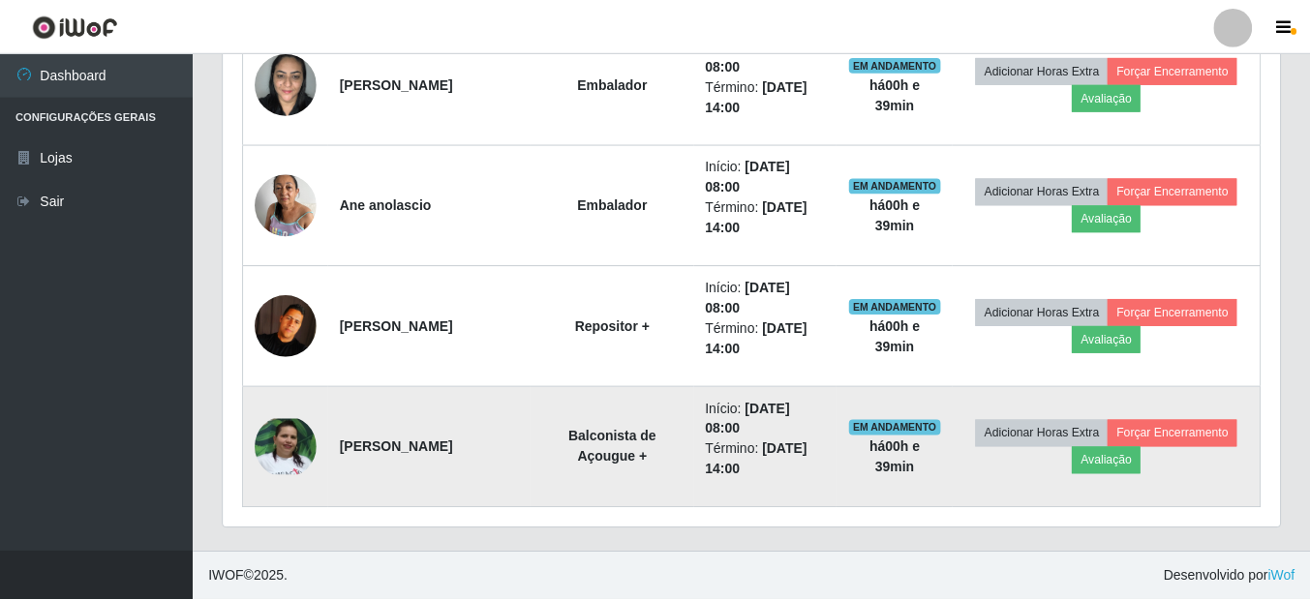
scroll to position [402, 1047]
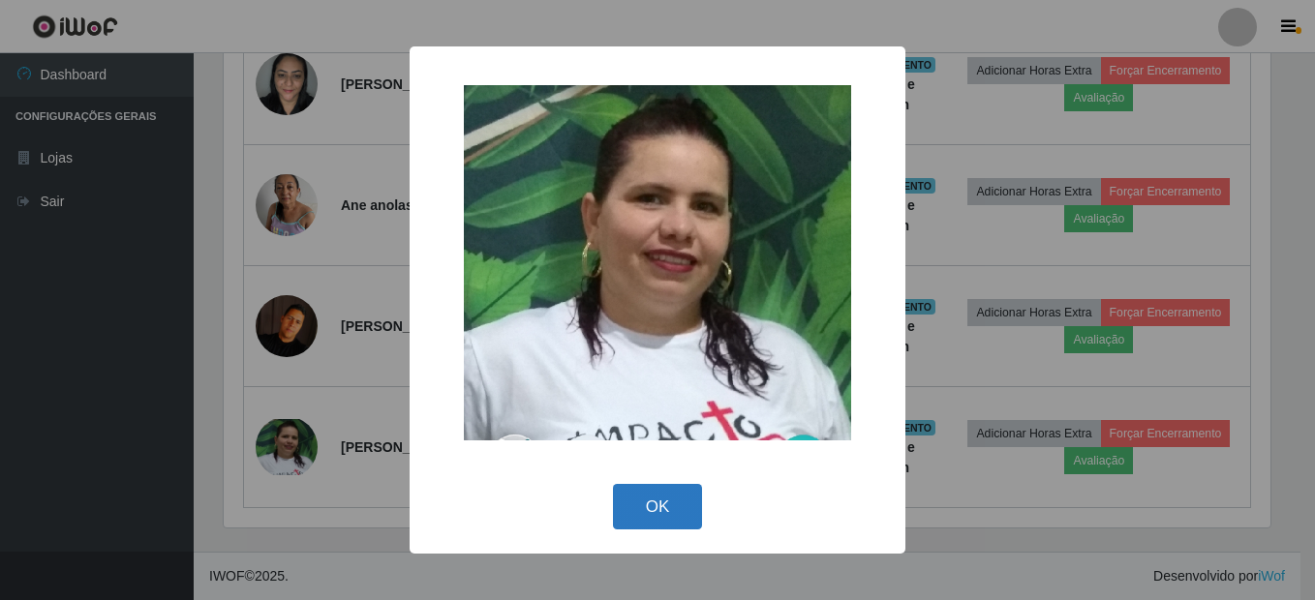
click at [631, 502] on button "OK" at bounding box center [658, 507] width 90 height 46
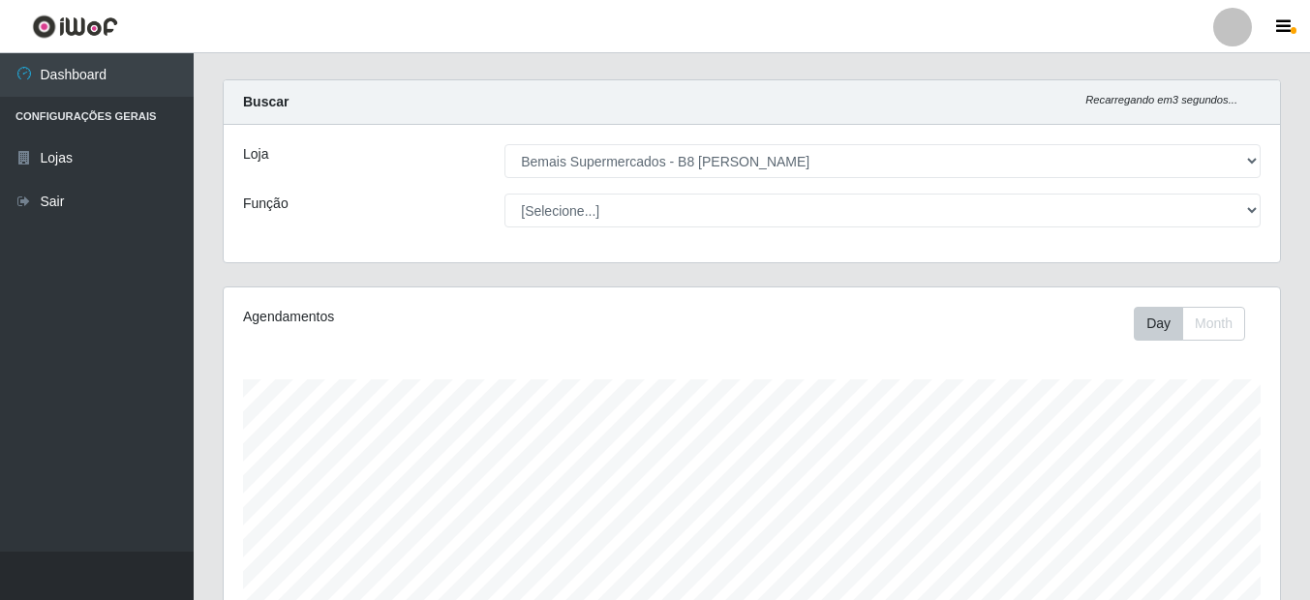
scroll to position [0, 0]
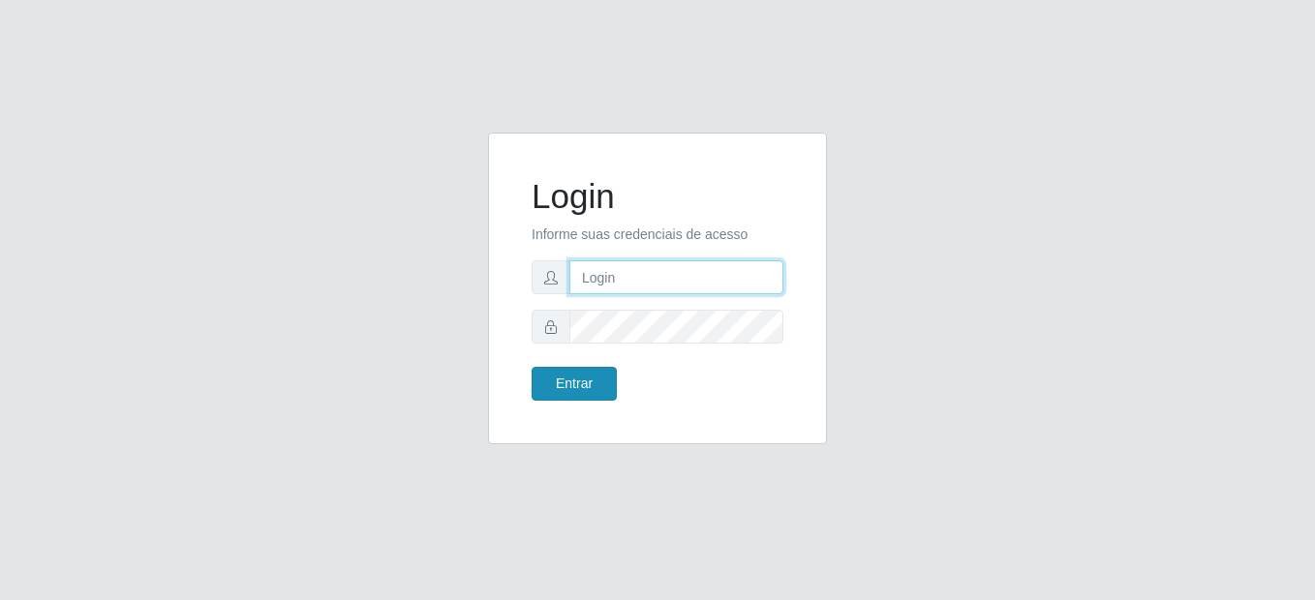
type input "mariabemais@B8"
click at [575, 370] on button "Entrar" at bounding box center [574, 384] width 85 height 34
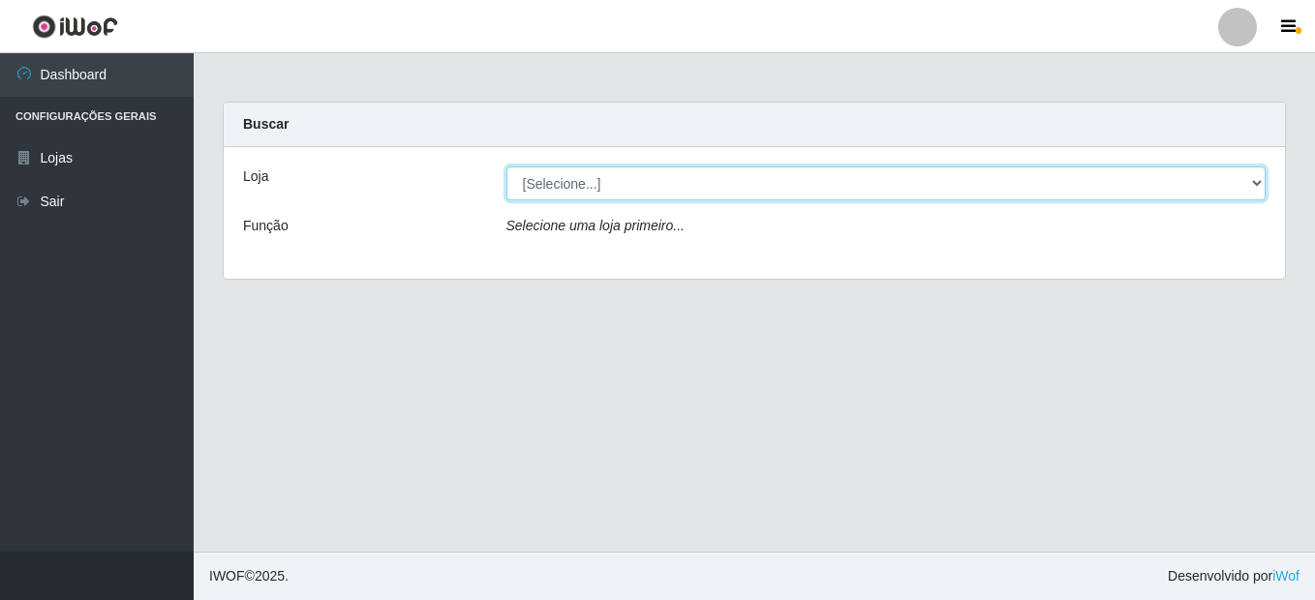
click at [684, 188] on select "[Selecione...] Bemais Supermercados - B8 [PERSON_NAME]" at bounding box center [886, 184] width 760 height 34
select select "413"
click at [506, 167] on select "[Selecione...] Bemais Supermercados - B8 [PERSON_NAME]" at bounding box center [886, 184] width 760 height 34
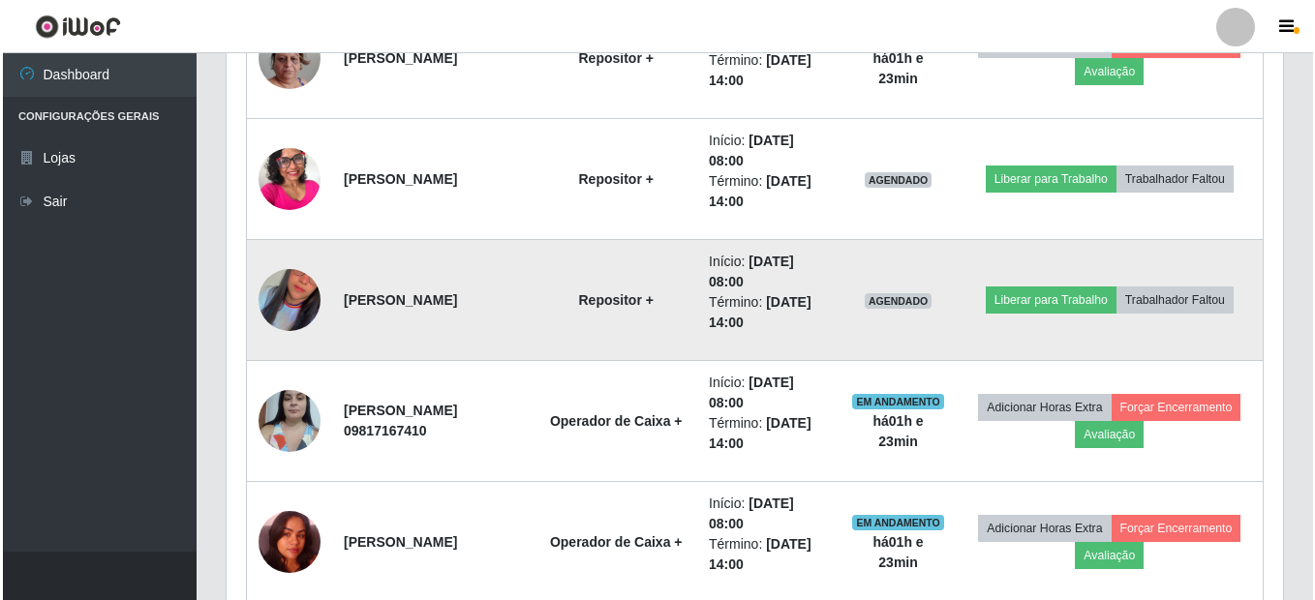
scroll to position [871, 0]
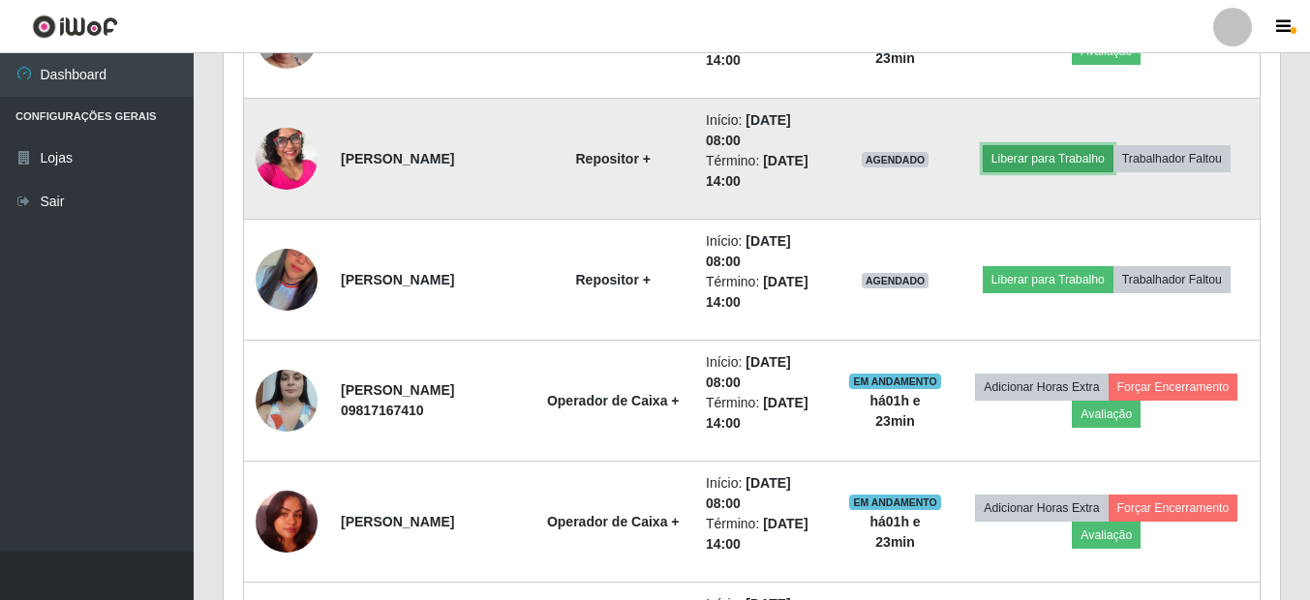
click at [1040, 162] on button "Liberar para Trabalho" at bounding box center [1048, 158] width 131 height 27
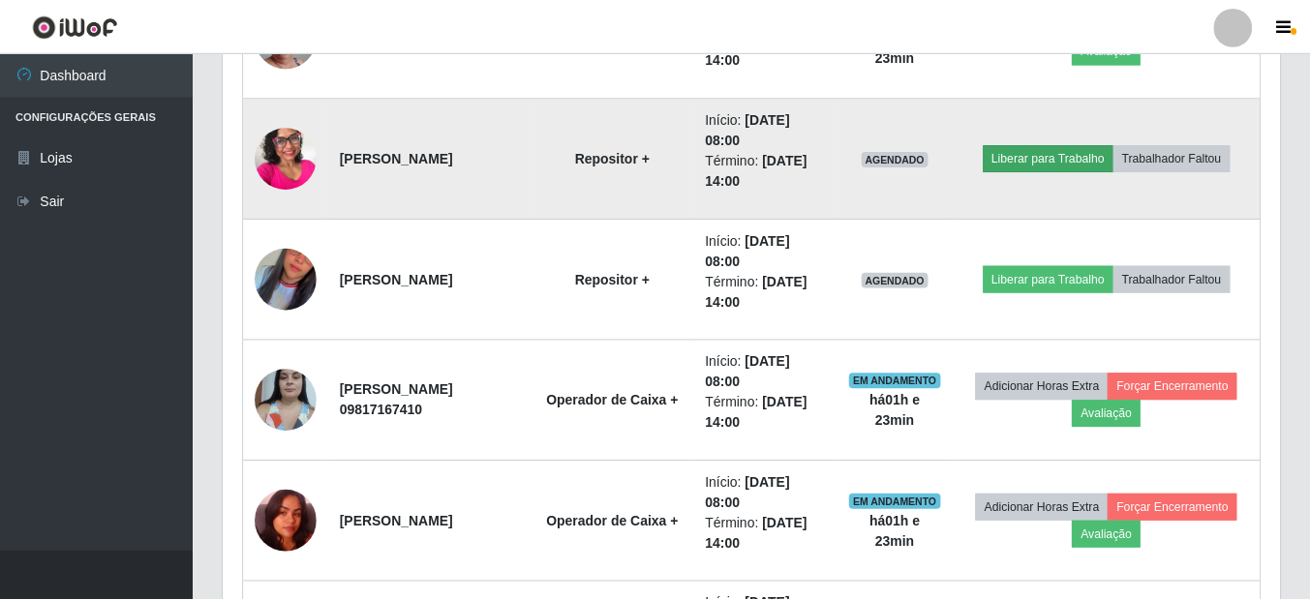
scroll to position [402, 1047]
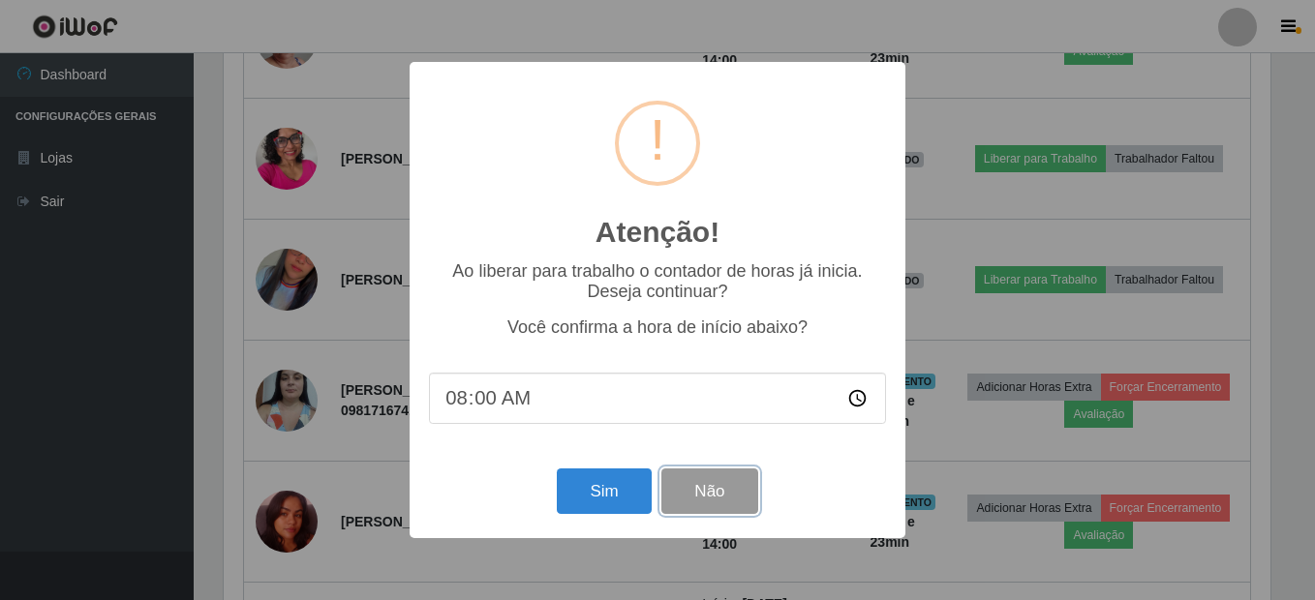
click at [743, 498] on button "Não" at bounding box center [709, 492] width 96 height 46
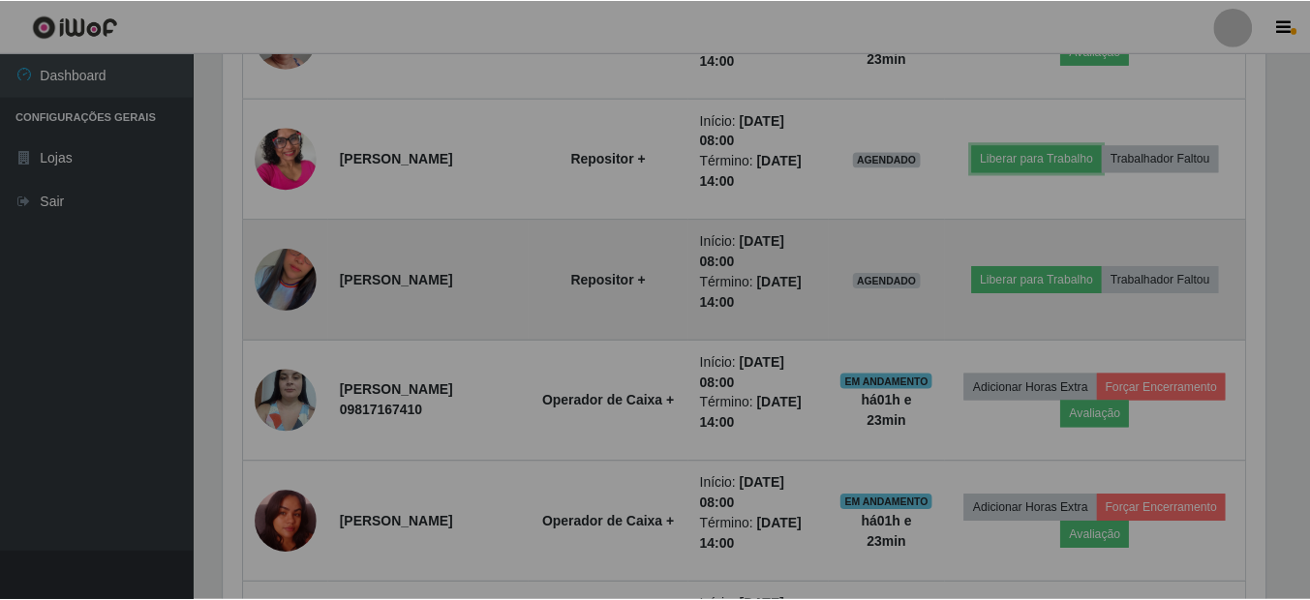
scroll to position [402, 1056]
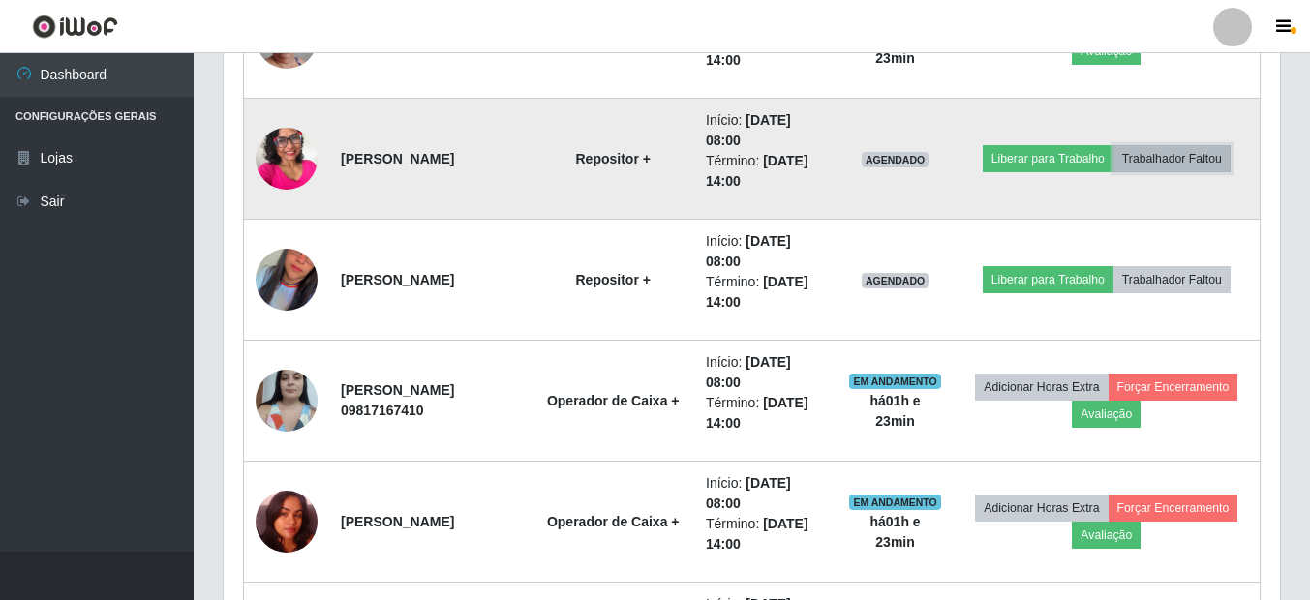
click at [1177, 161] on button "Trabalhador Faltou" at bounding box center [1172, 158] width 117 height 27
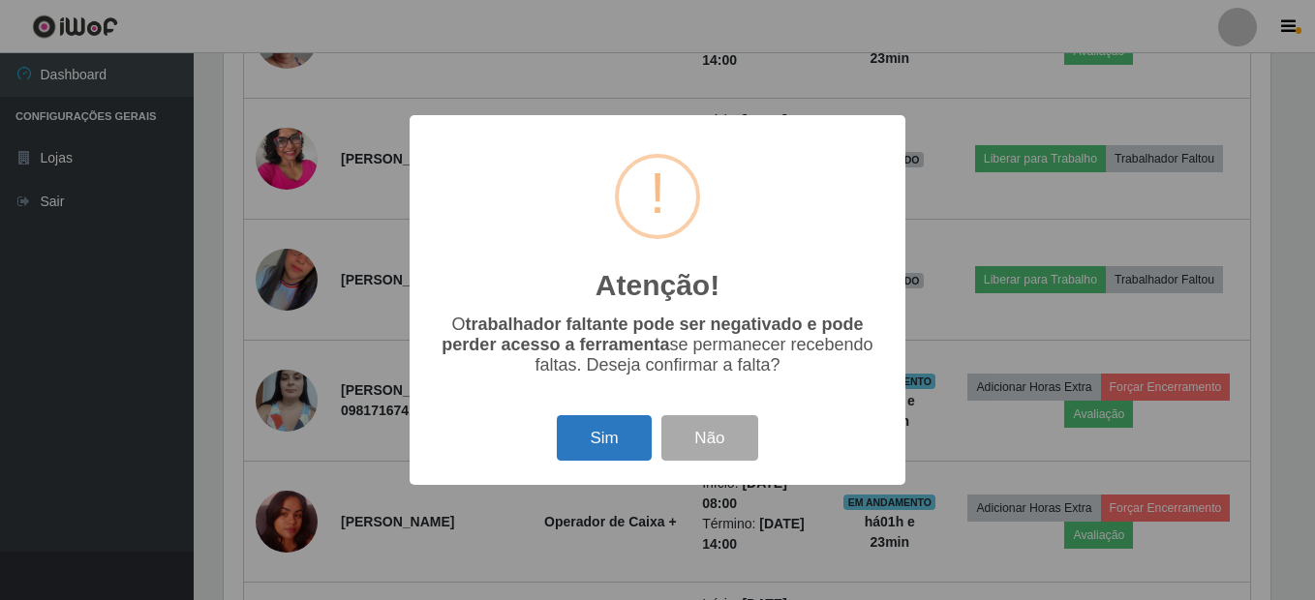
click at [614, 448] on button "Sim" at bounding box center [604, 438] width 94 height 46
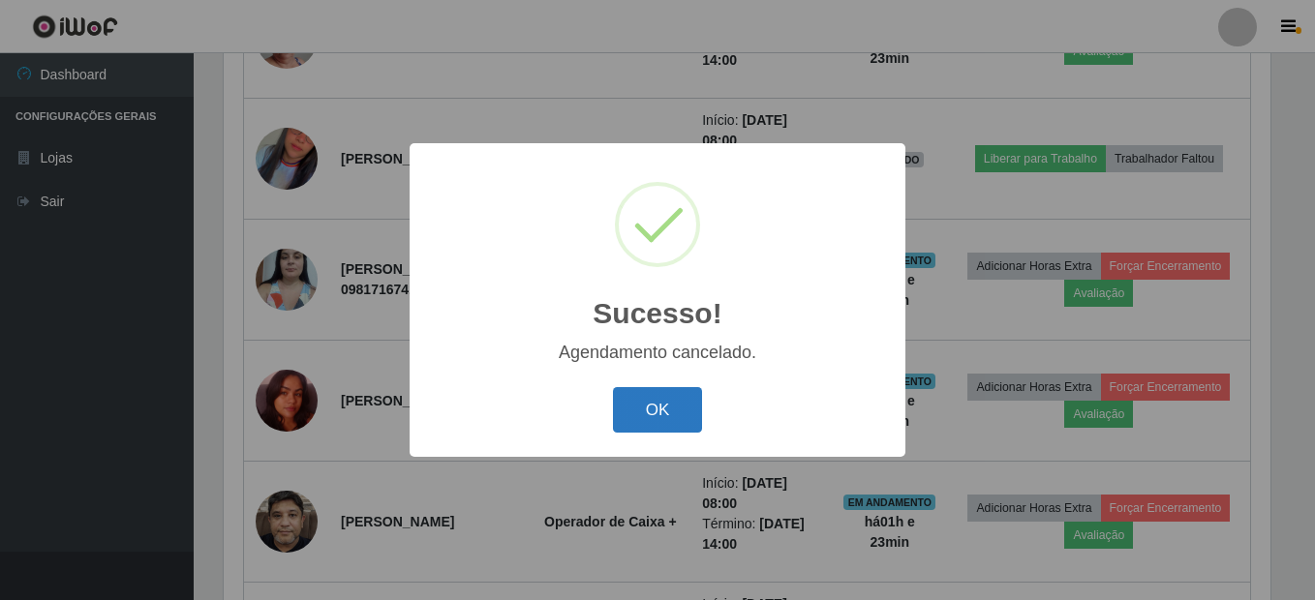
click at [653, 401] on button "OK" at bounding box center [658, 410] width 90 height 46
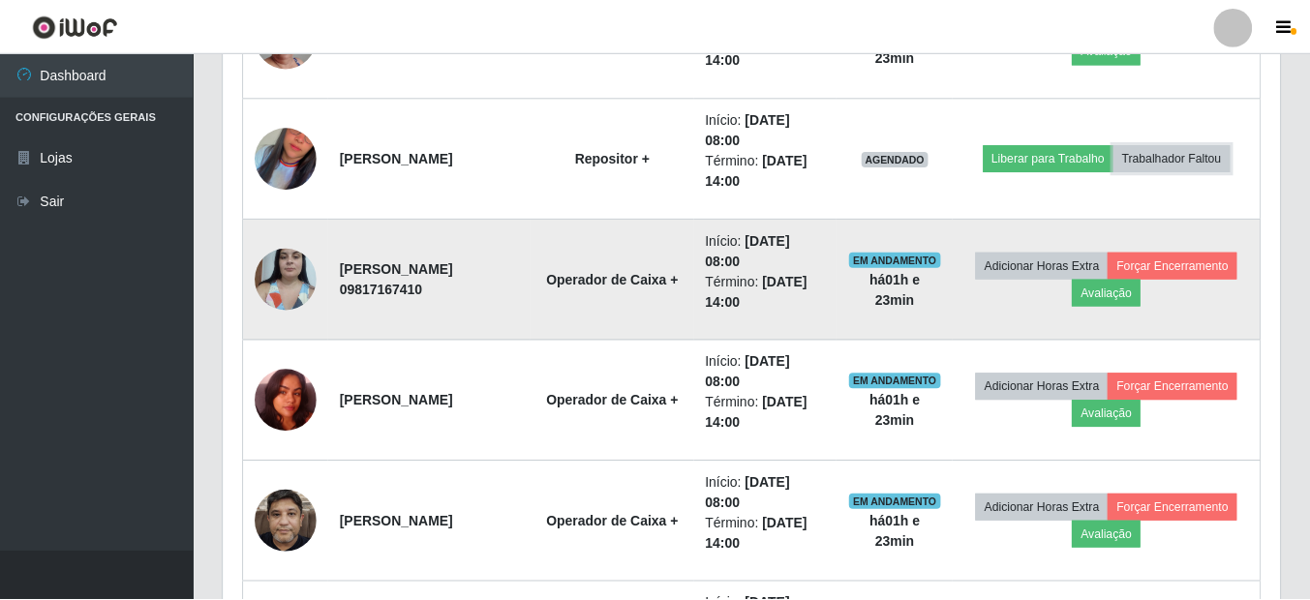
scroll to position [402, 1056]
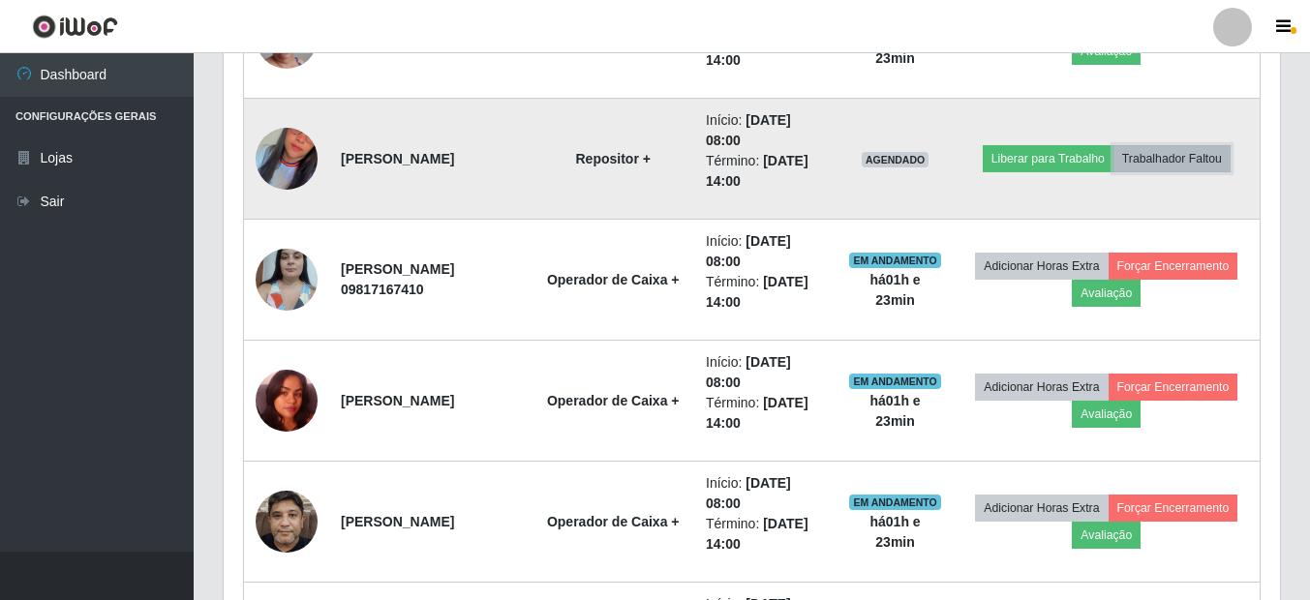
click at [1154, 155] on button "Trabalhador Faltou" at bounding box center [1172, 158] width 117 height 27
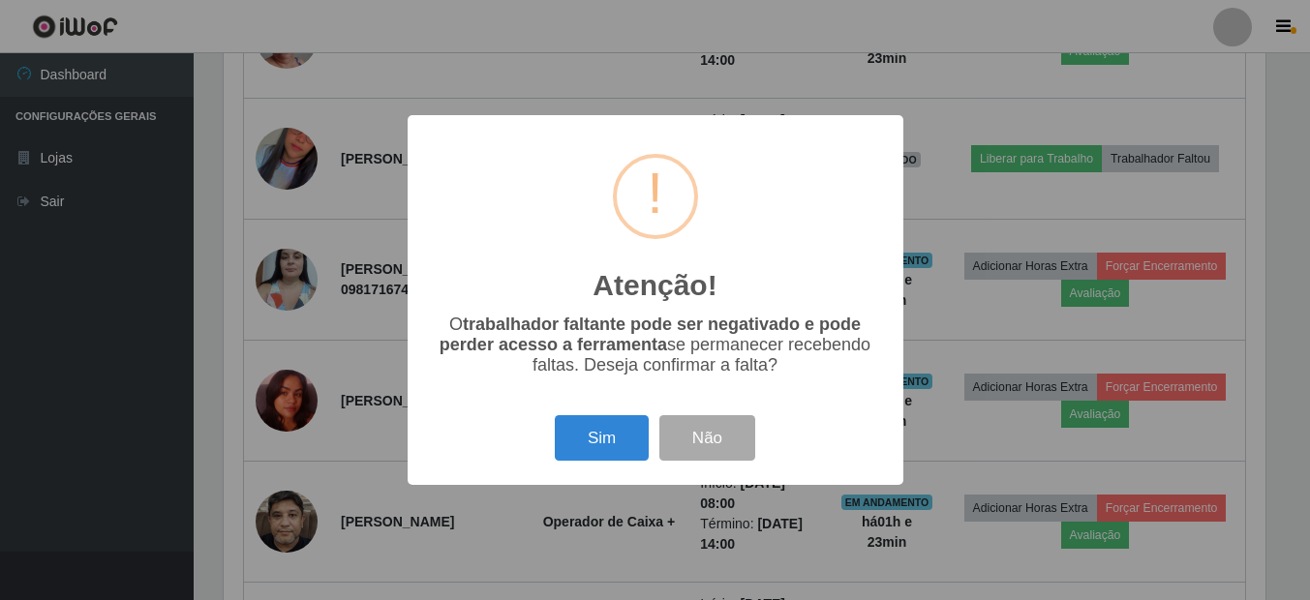
scroll to position [402, 1047]
click at [604, 450] on button "Sim" at bounding box center [604, 438] width 94 height 46
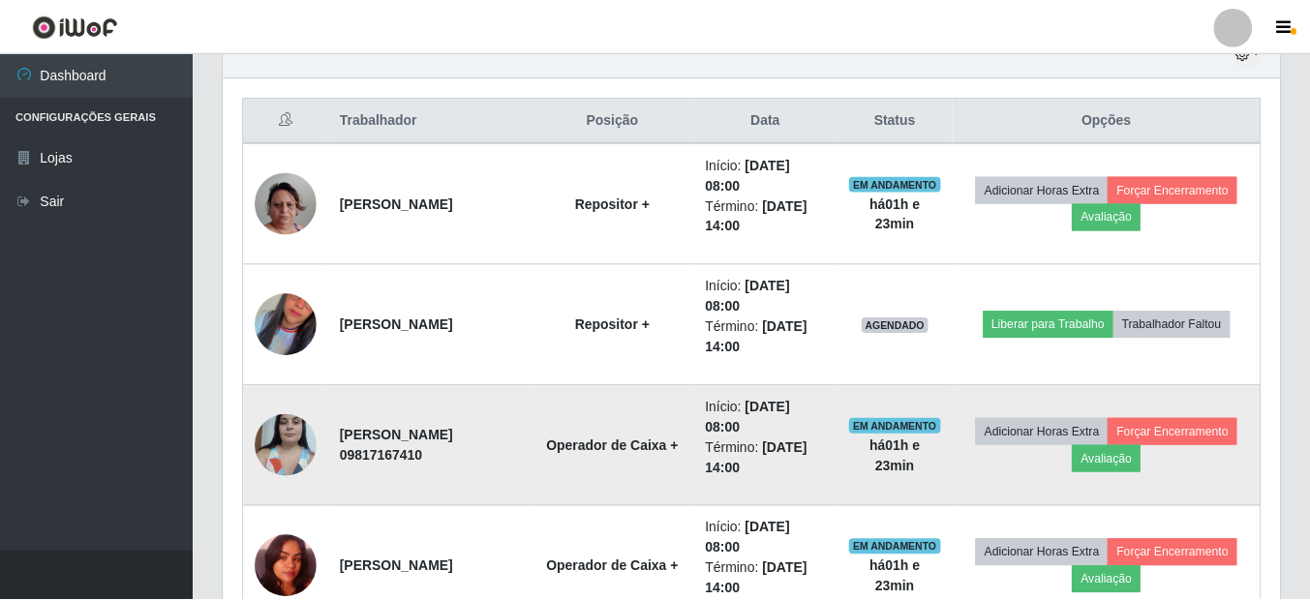
scroll to position [678, 0]
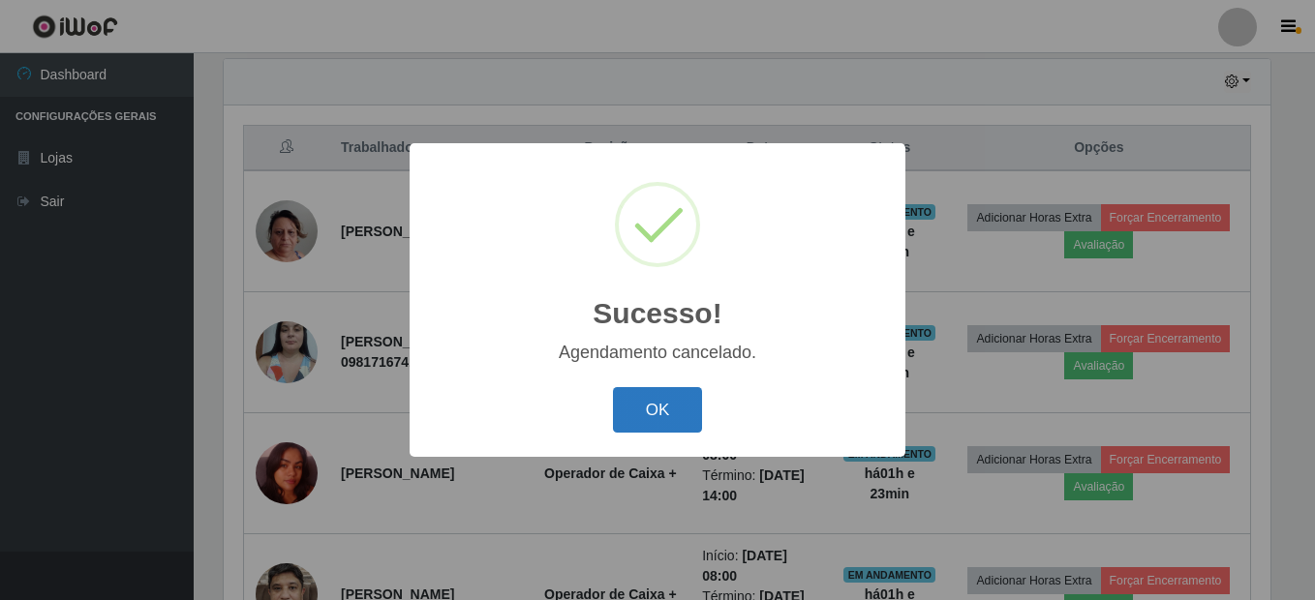
click at [642, 405] on button "OK" at bounding box center [658, 410] width 90 height 46
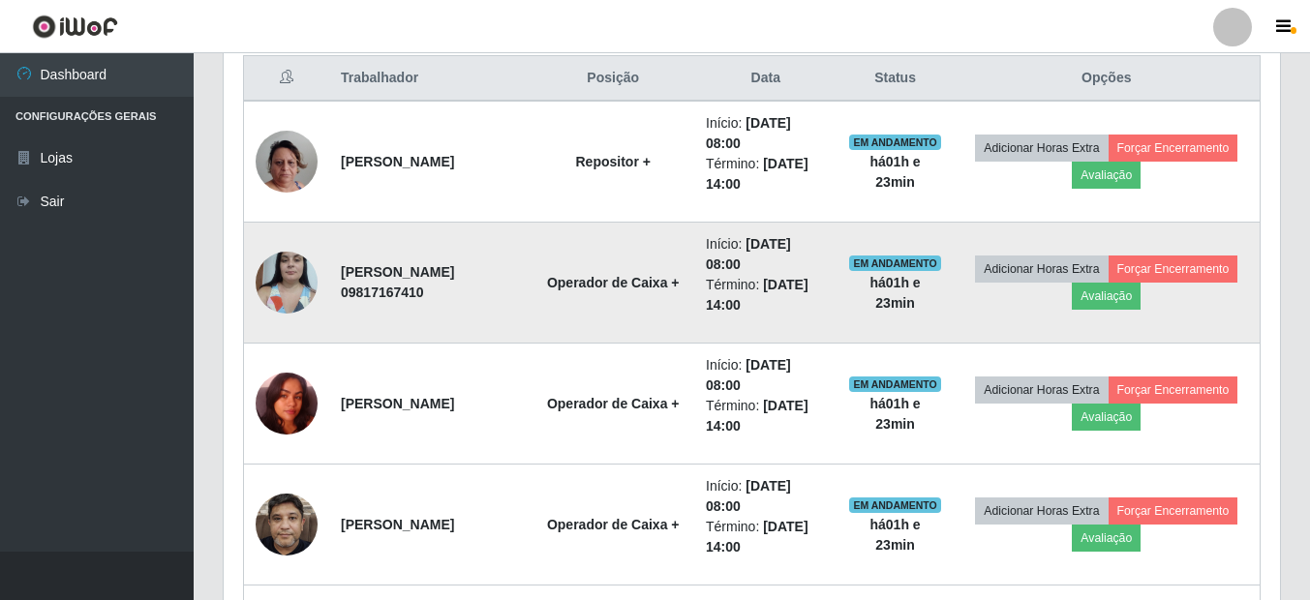
scroll to position [775, 0]
